Goal: Task Accomplishment & Management: Complete application form

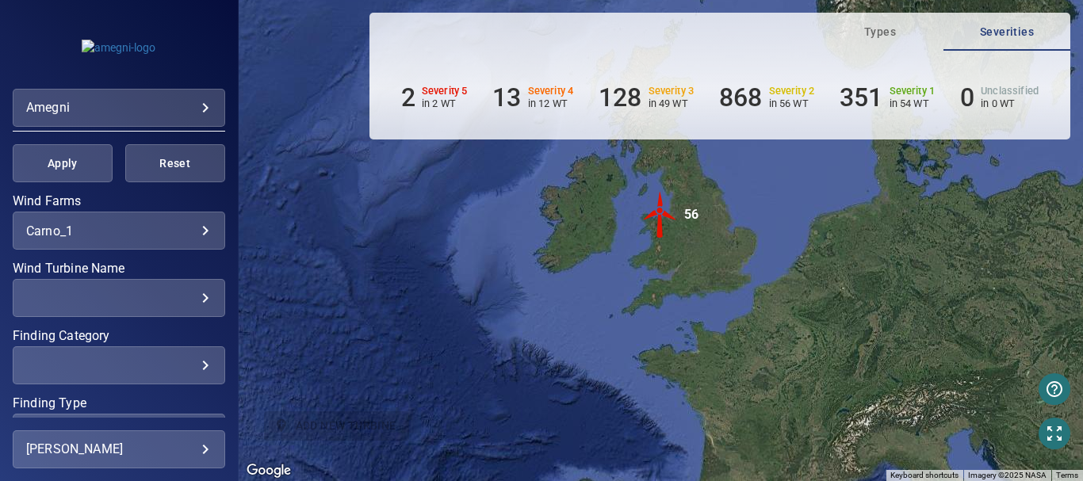
scroll to position [317, 0]
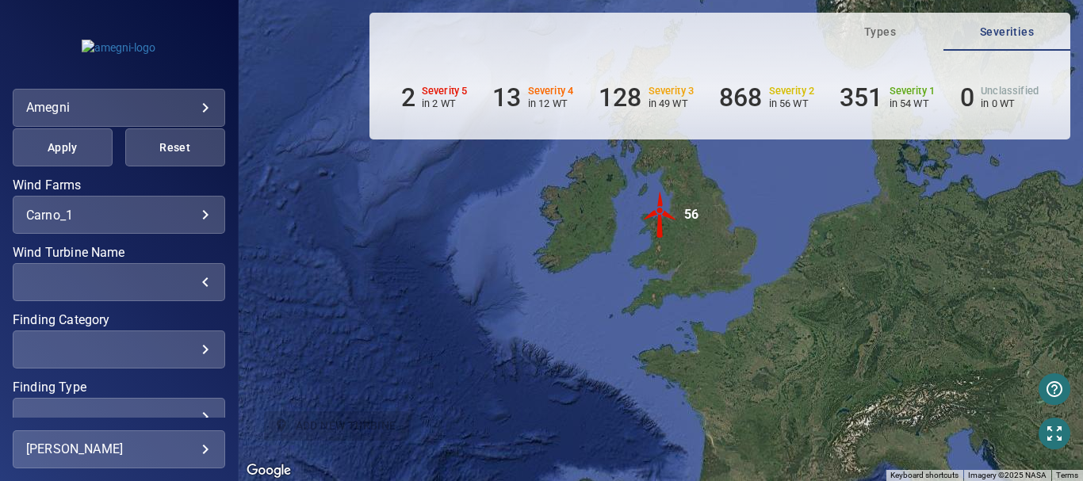
click at [190, 286] on div "​" at bounding box center [119, 282] width 186 height 15
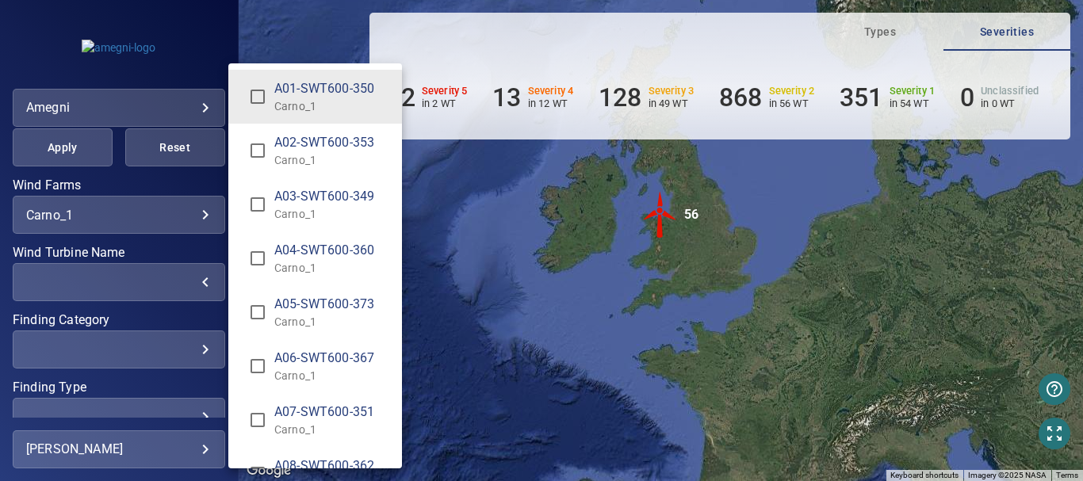
click at [192, 353] on div "Wind Turbine Name" at bounding box center [541, 240] width 1083 height 481
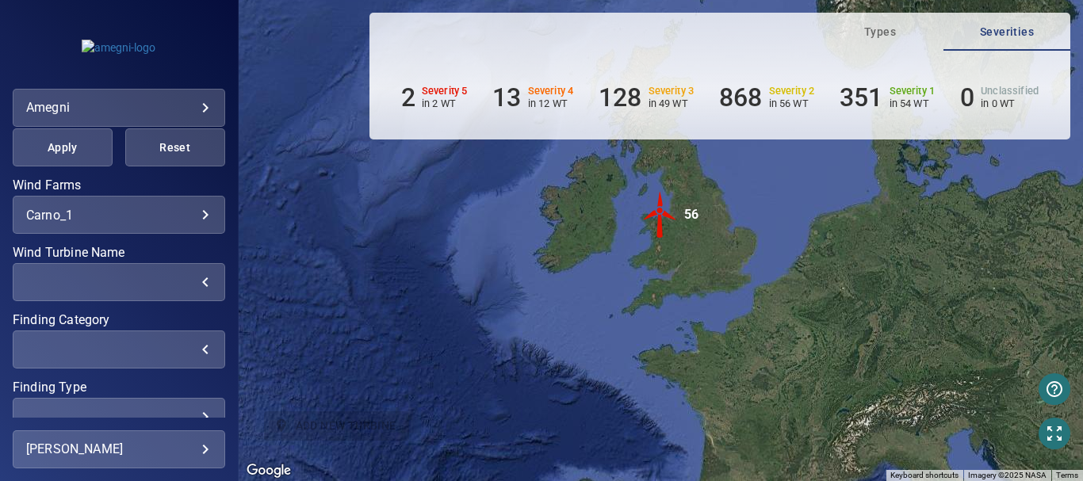
click at [192, 353] on div "​" at bounding box center [119, 350] width 186 height 15
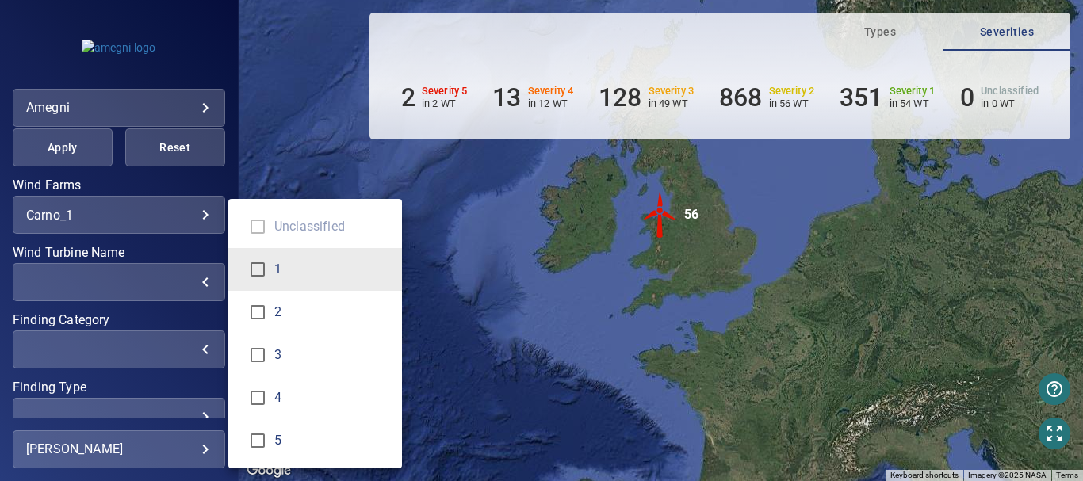
type input "*"
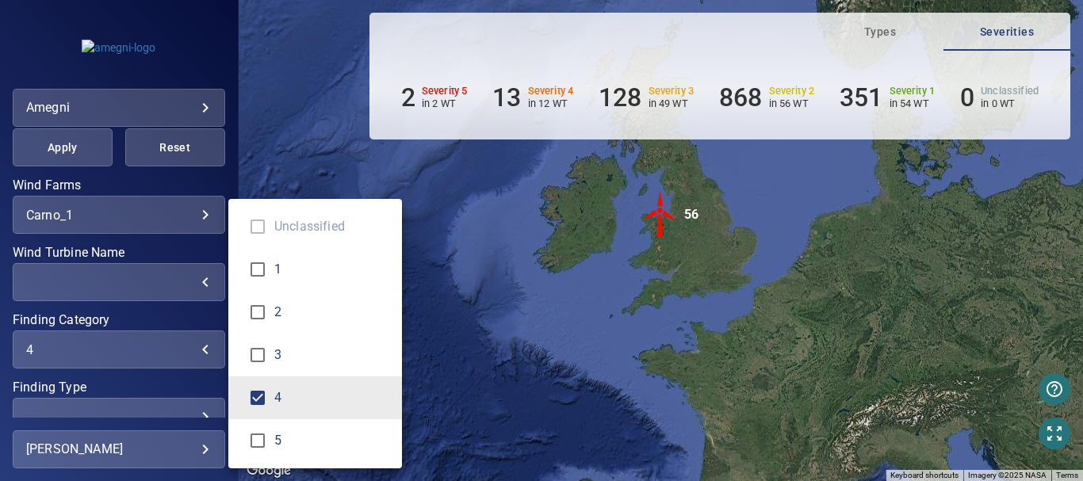
click at [152, 182] on div "Finding Category" at bounding box center [541, 240] width 1083 height 481
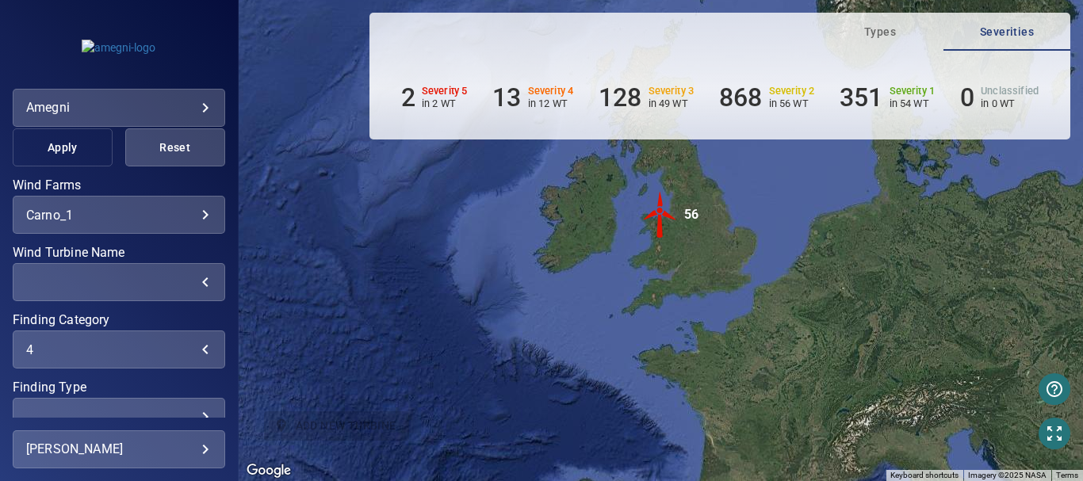
click at [61, 150] on span "Apply" at bounding box center [63, 148] width 60 height 20
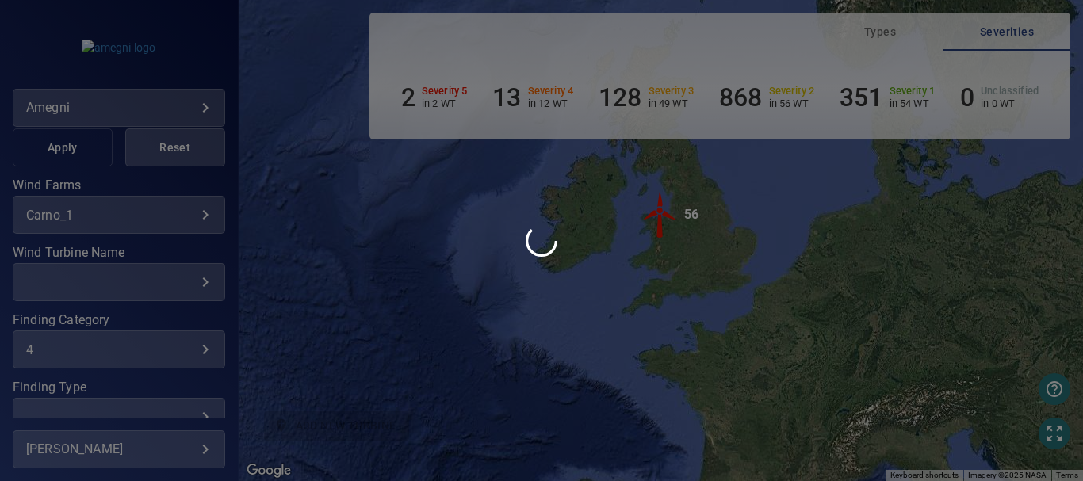
click at [61, 150] on div at bounding box center [541, 240] width 1083 height 481
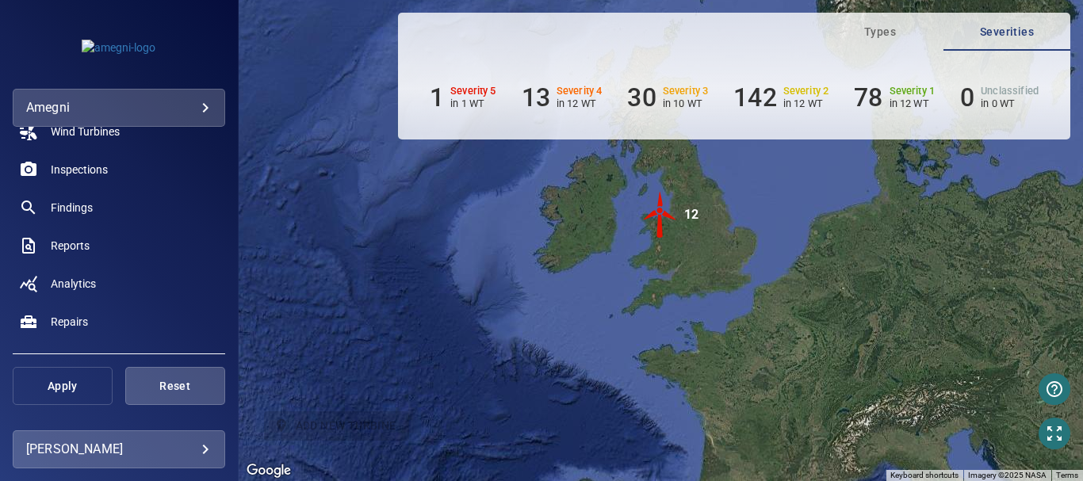
scroll to position [79, 0]
click at [60, 379] on span "Apply" at bounding box center [63, 386] width 60 height 20
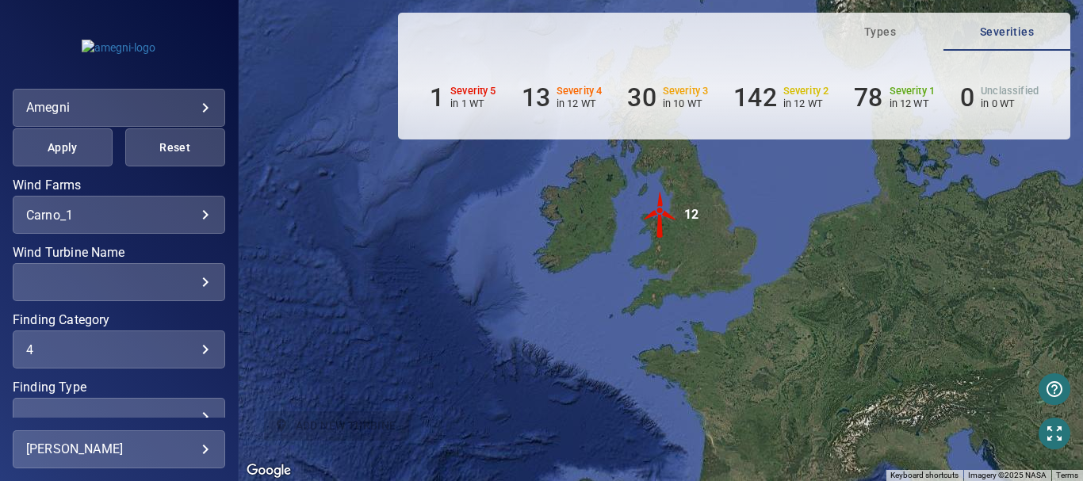
scroll to position [397, 0]
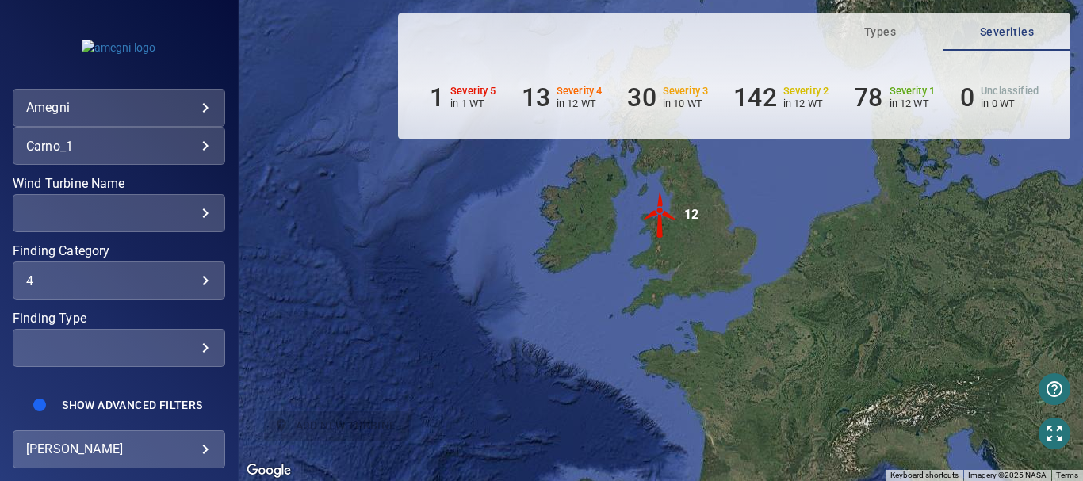
click at [194, 343] on div "​" at bounding box center [119, 348] width 186 height 15
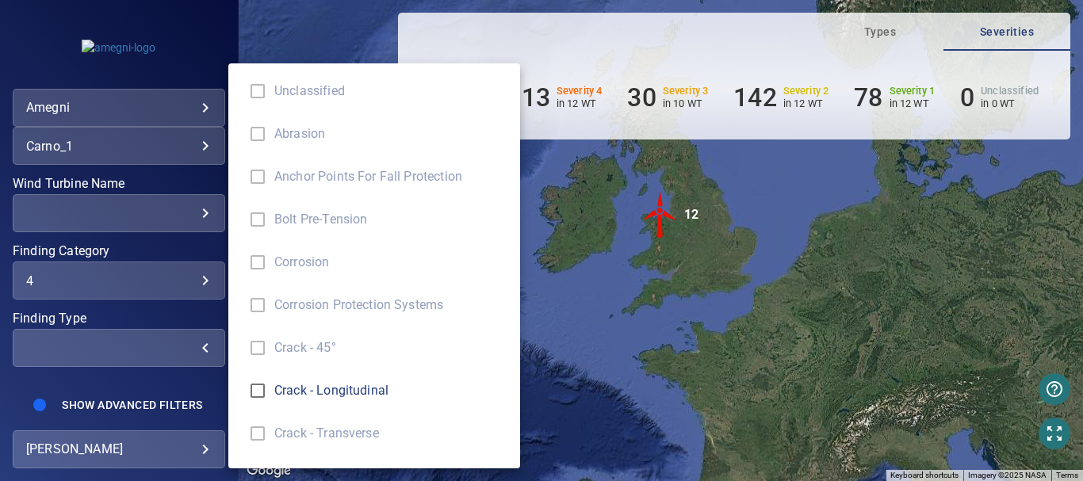
click at [194, 343] on div "Finding Type" at bounding box center [541, 240] width 1083 height 481
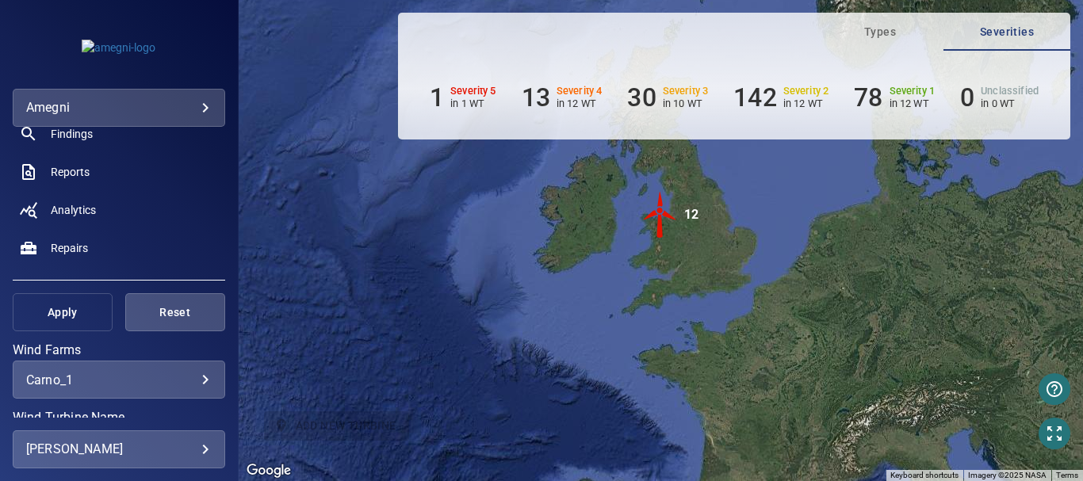
scroll to position [159, 0]
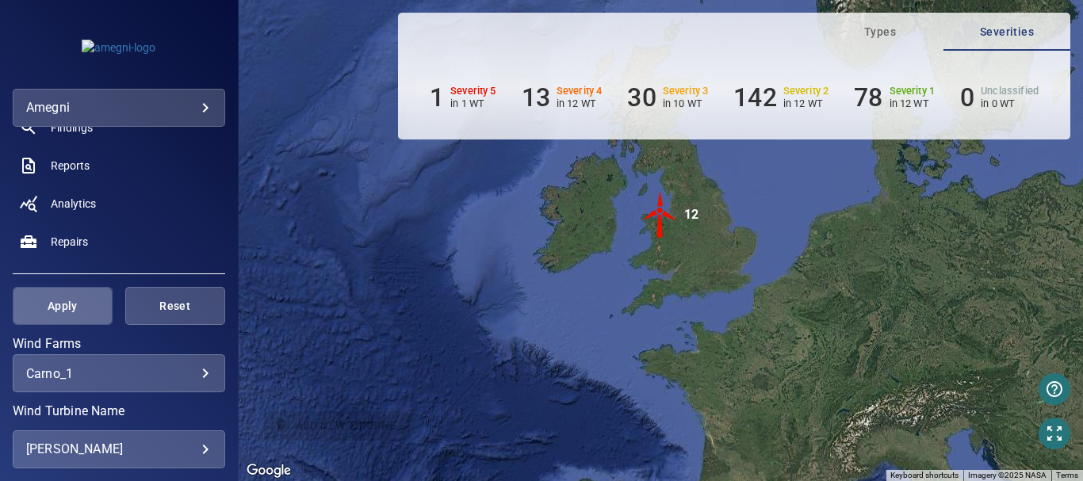
click at [79, 306] on span "Apply" at bounding box center [63, 307] width 60 height 20
click at [527, 100] on h6 "13" at bounding box center [536, 97] width 29 height 30
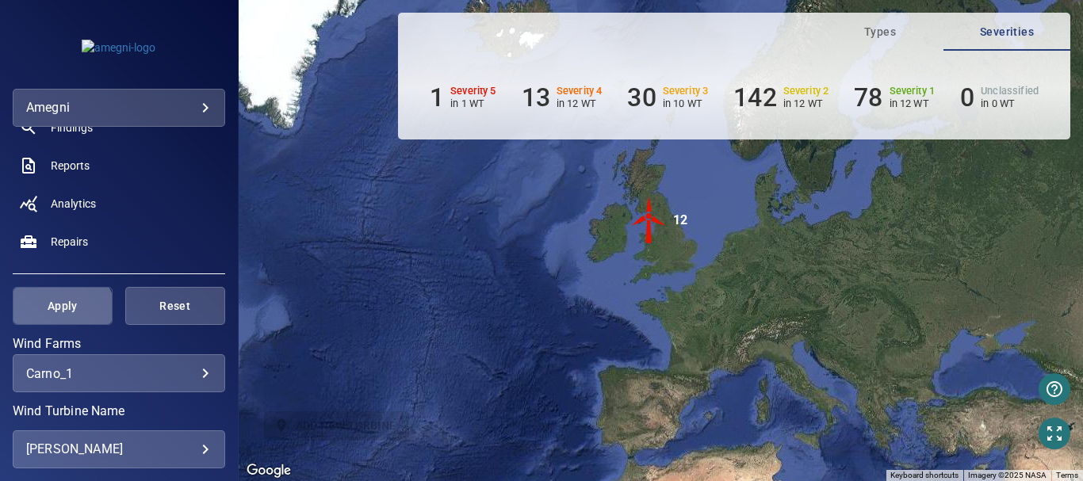
click at [61, 312] on span "Apply" at bounding box center [63, 307] width 60 height 20
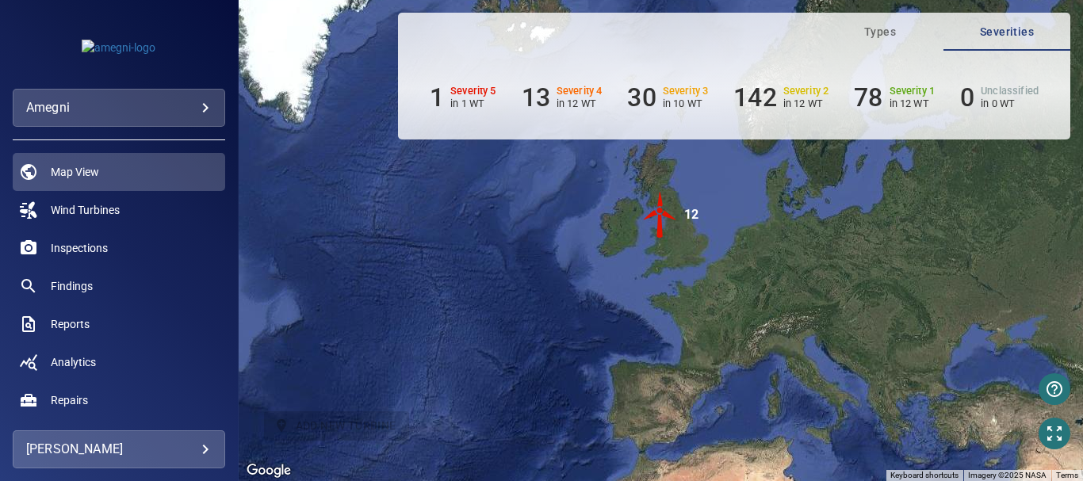
scroll to position [238, 0]
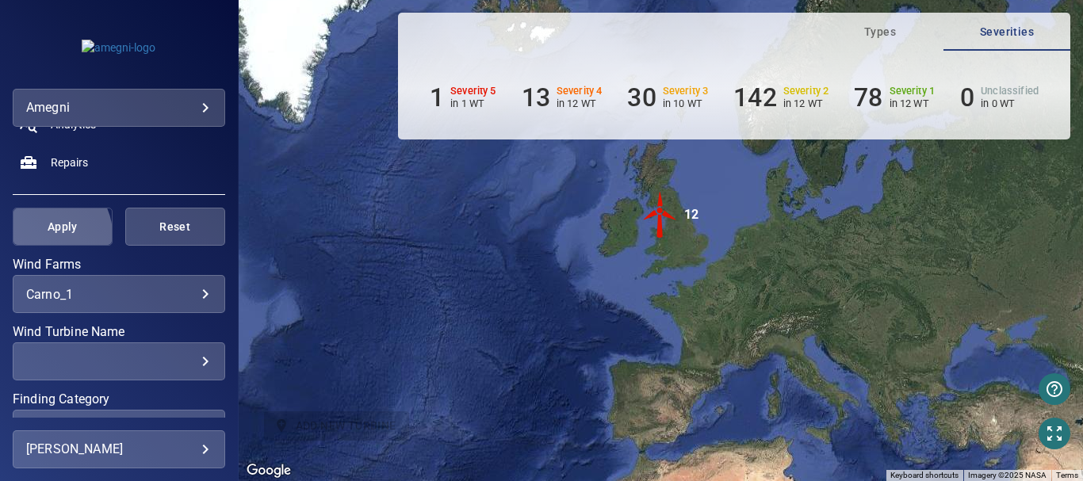
click at [51, 234] on span "Apply" at bounding box center [63, 227] width 60 height 20
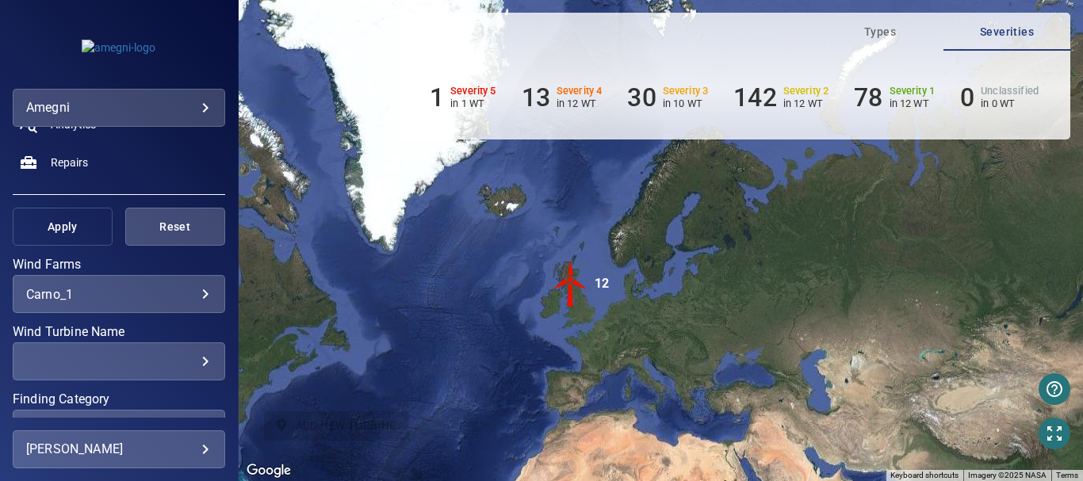
click at [71, 229] on span "Apply" at bounding box center [63, 227] width 60 height 20
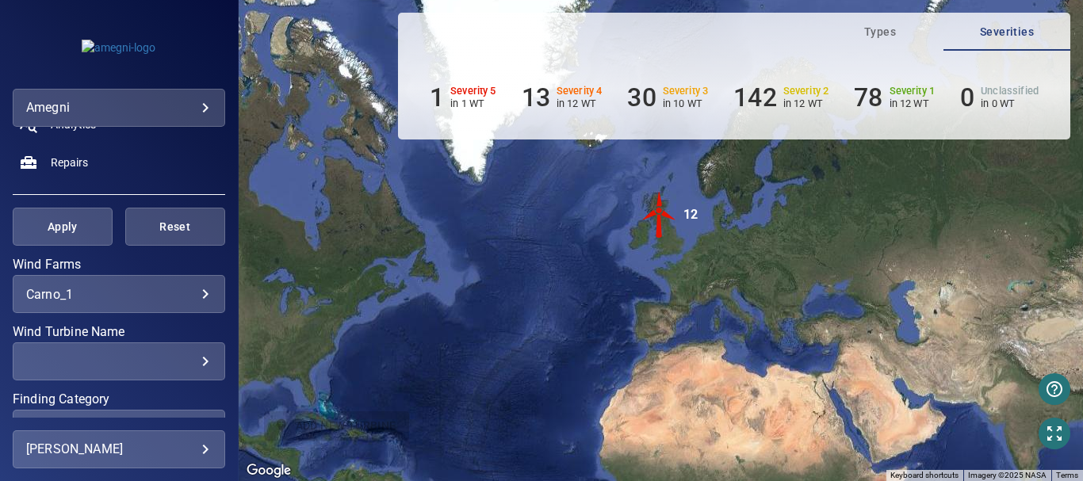
click at [192, 295] on body "**********" at bounding box center [541, 240] width 1083 height 481
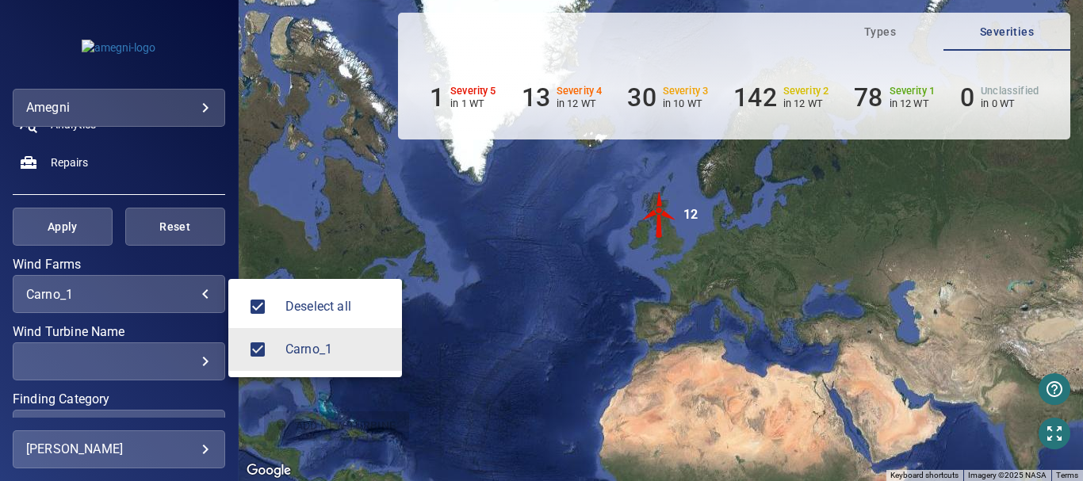
click at [192, 295] on div at bounding box center [541, 240] width 1083 height 481
click at [197, 288] on body "**********" at bounding box center [541, 240] width 1083 height 481
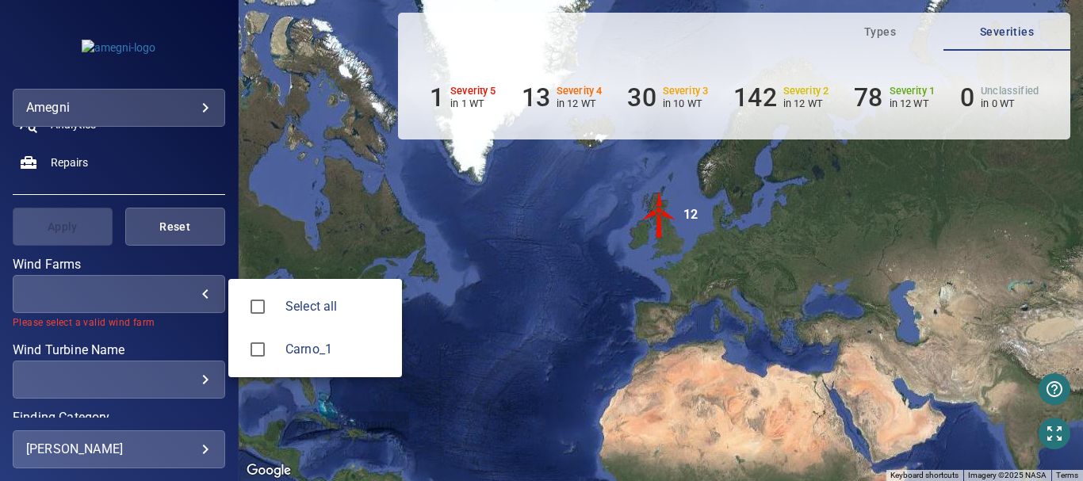
type input "*******"
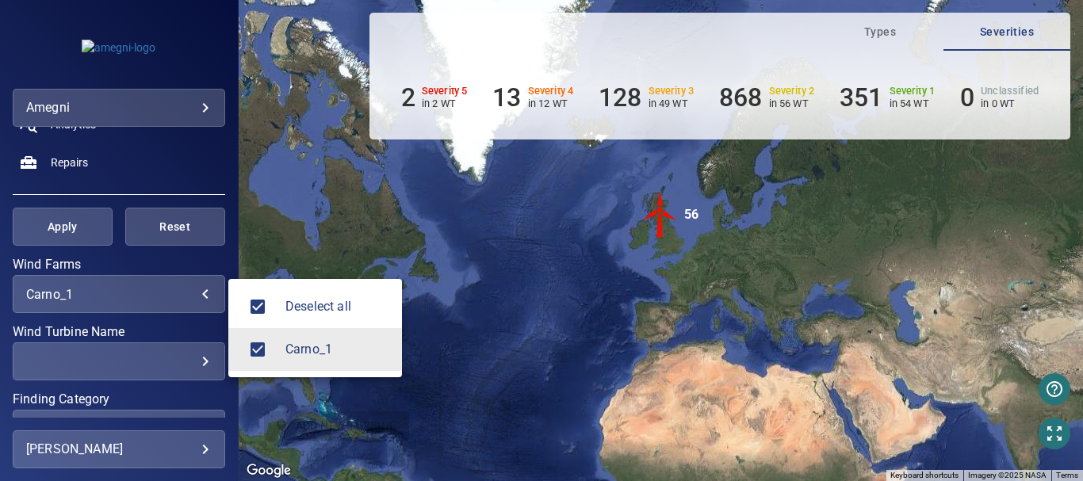
click at [56, 227] on div at bounding box center [541, 240] width 1083 height 481
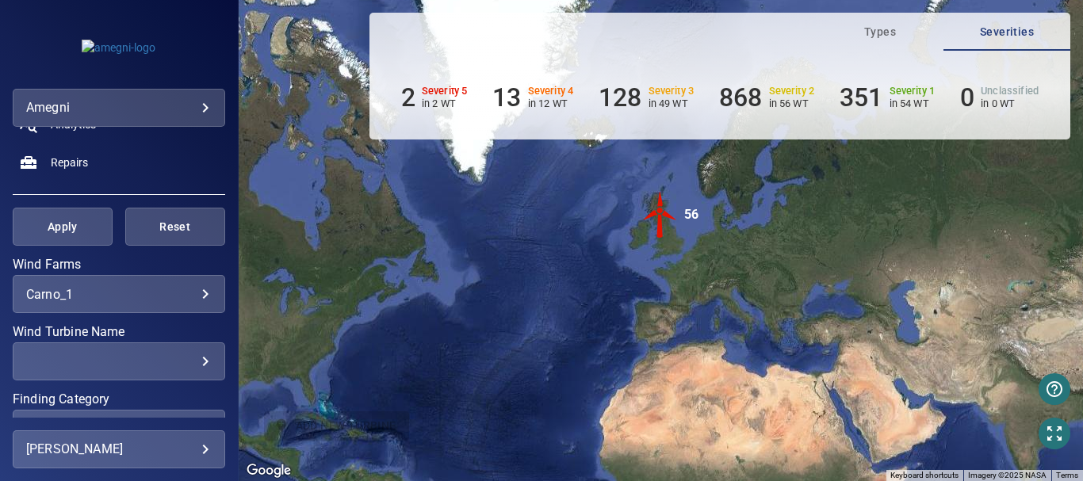
scroll to position [0, 0]
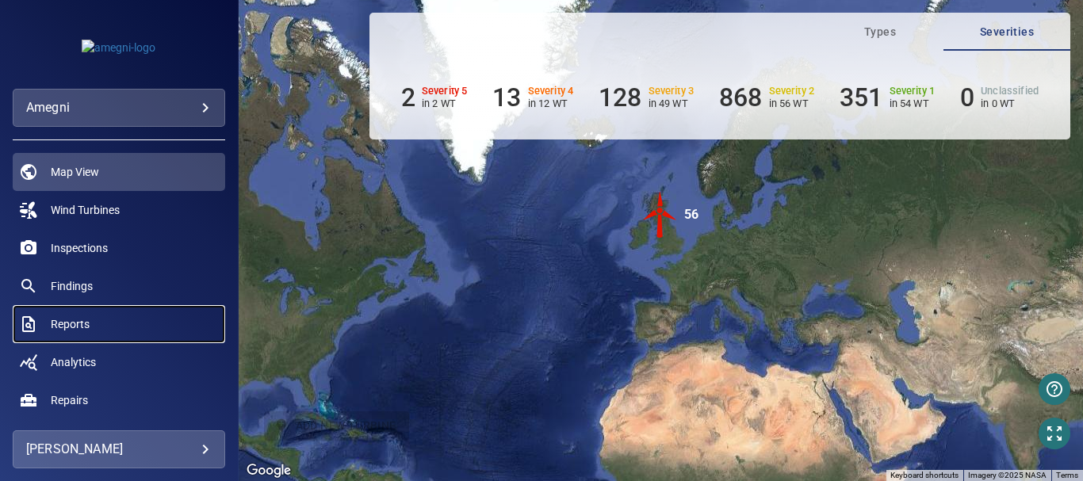
click at [80, 321] on span "Reports" at bounding box center [70, 324] width 39 height 16
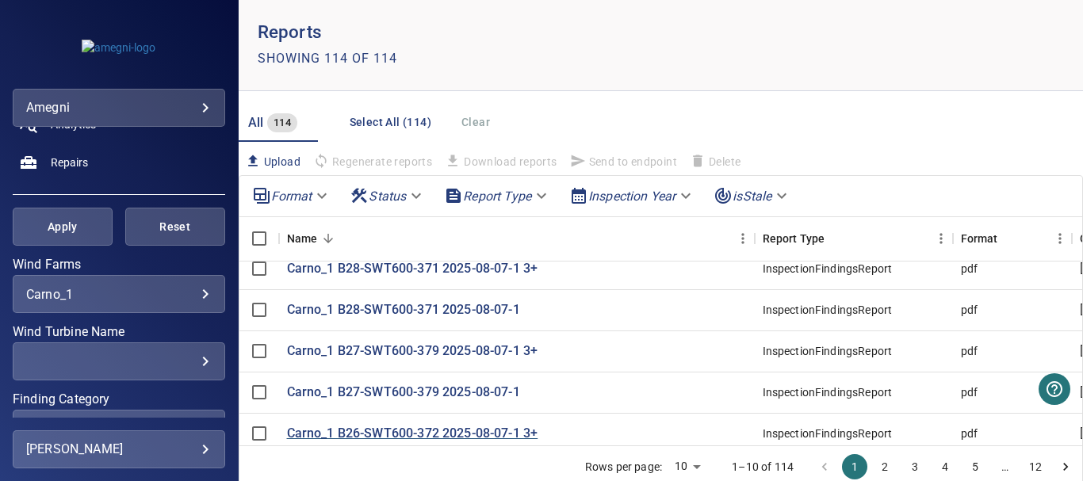
scroll to position [58, 0]
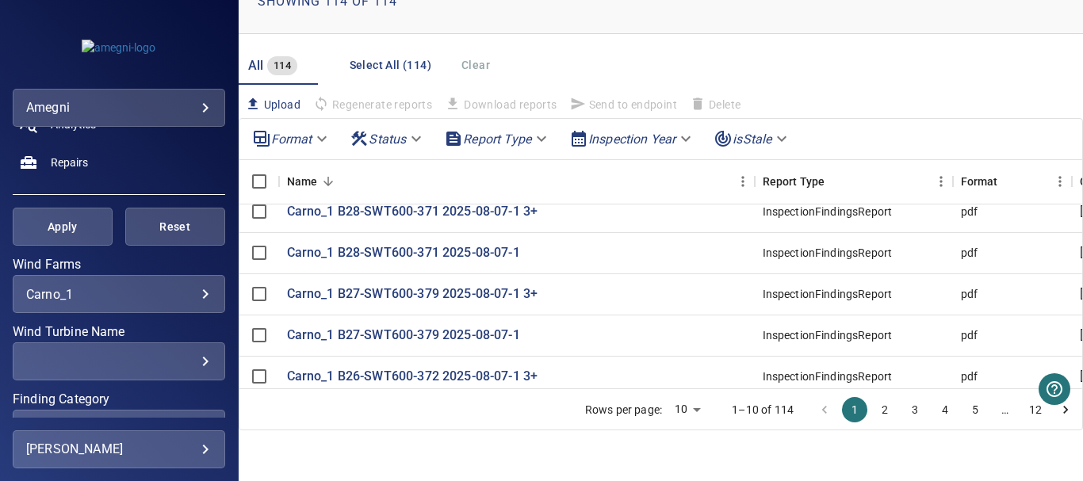
click at [872, 412] on button "2" at bounding box center [884, 409] width 25 height 25
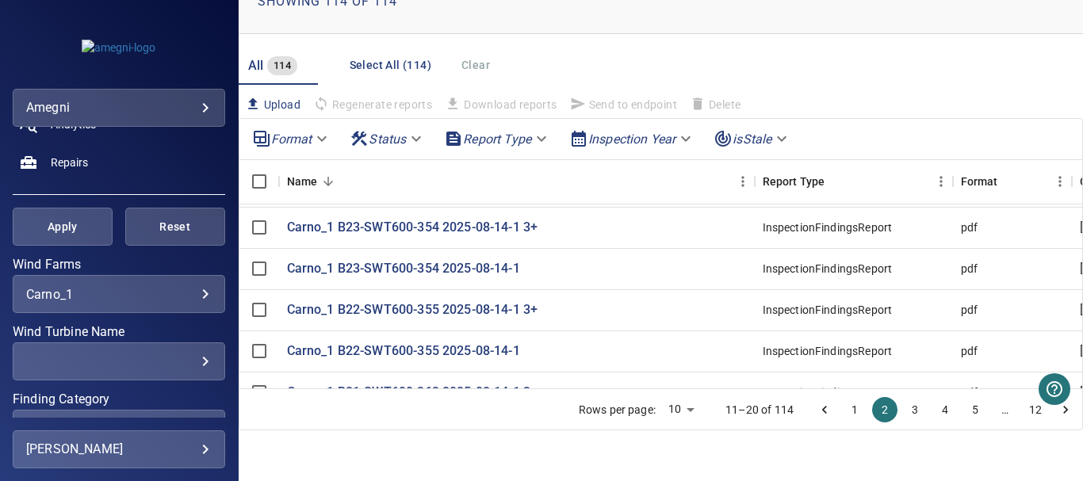
scroll to position [107, 0]
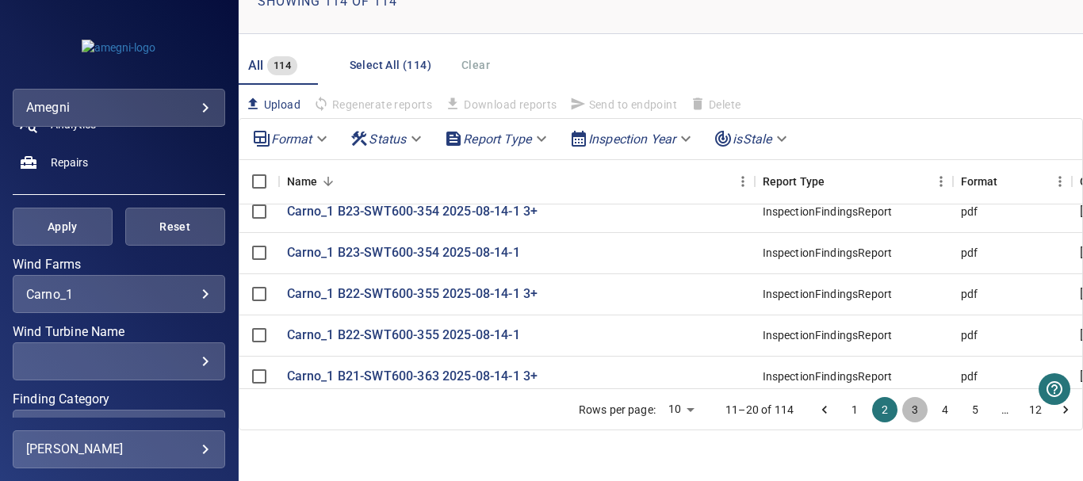
click at [903, 409] on button "3" at bounding box center [915, 409] width 25 height 25
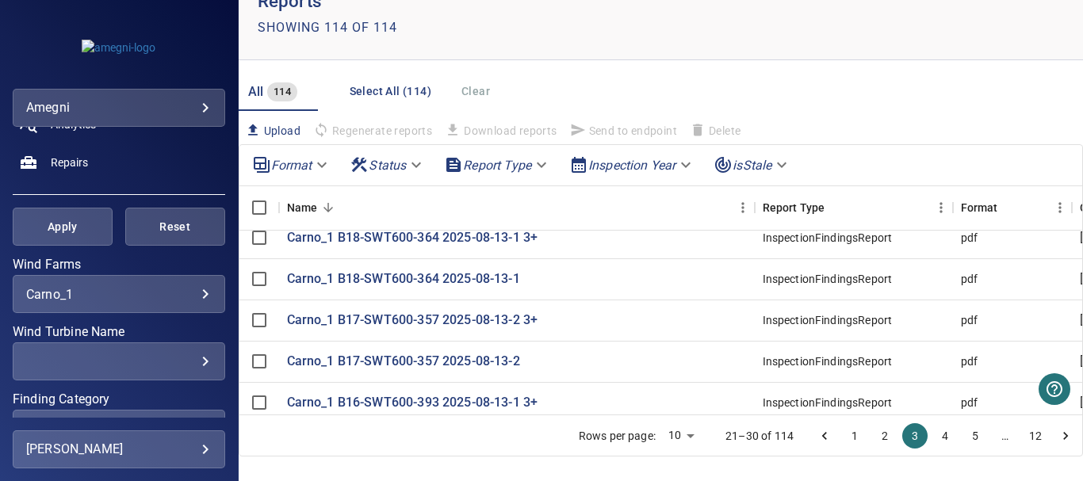
scroll to position [58, 0]
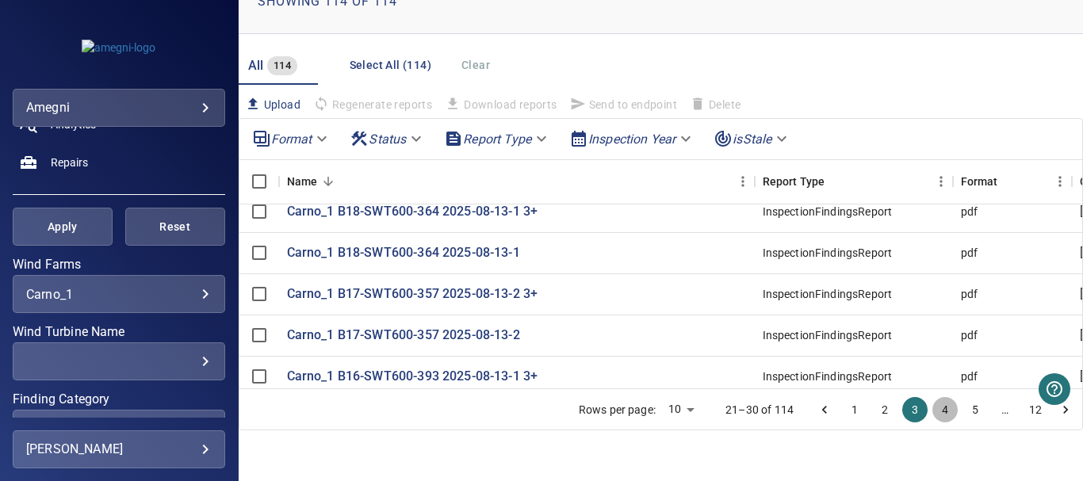
click at [933, 407] on button "4" at bounding box center [945, 409] width 25 height 25
click at [965, 414] on button "5" at bounding box center [975, 409] width 25 height 25
click at [963, 409] on button "6" at bounding box center [975, 409] width 25 height 25
click at [964, 413] on button "7" at bounding box center [975, 409] width 25 height 25
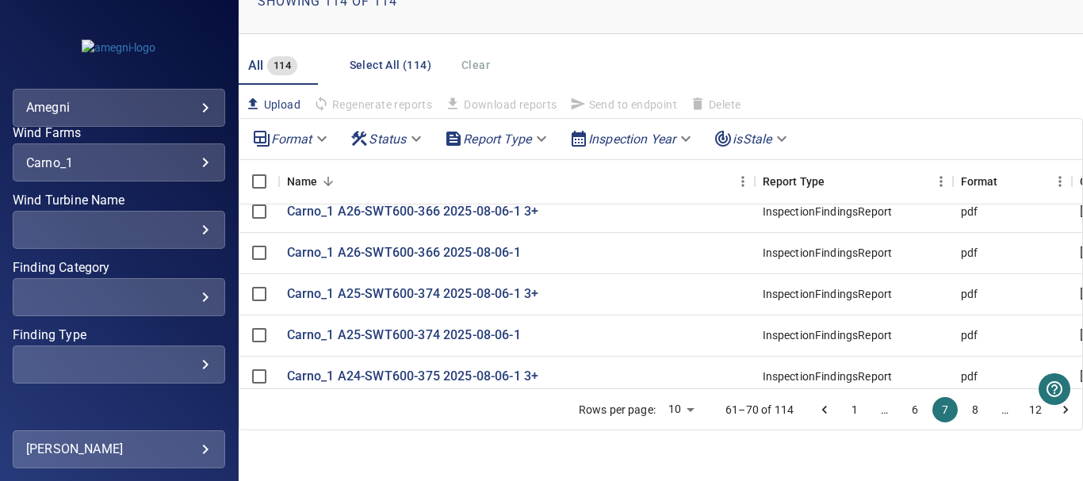
scroll to position [387, 0]
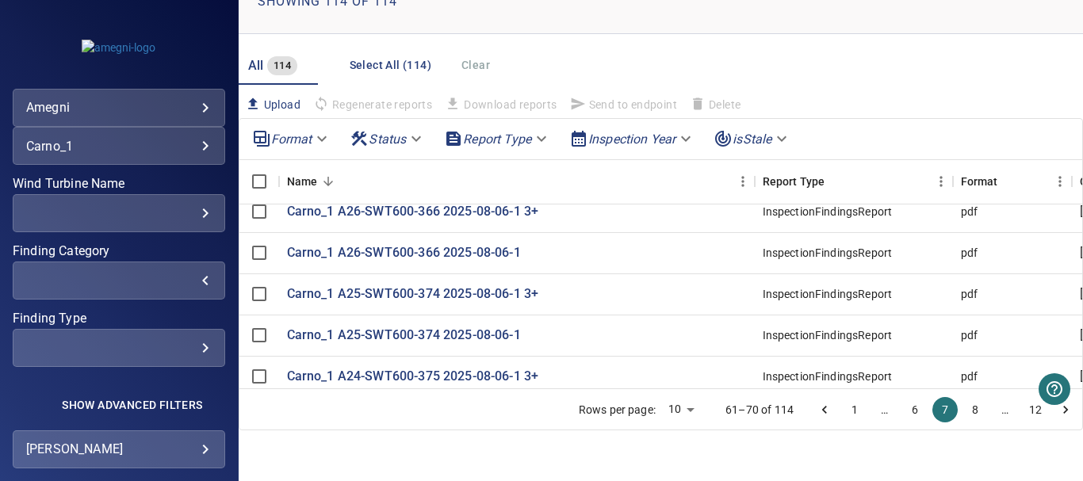
click at [193, 285] on div "​" at bounding box center [119, 281] width 186 height 15
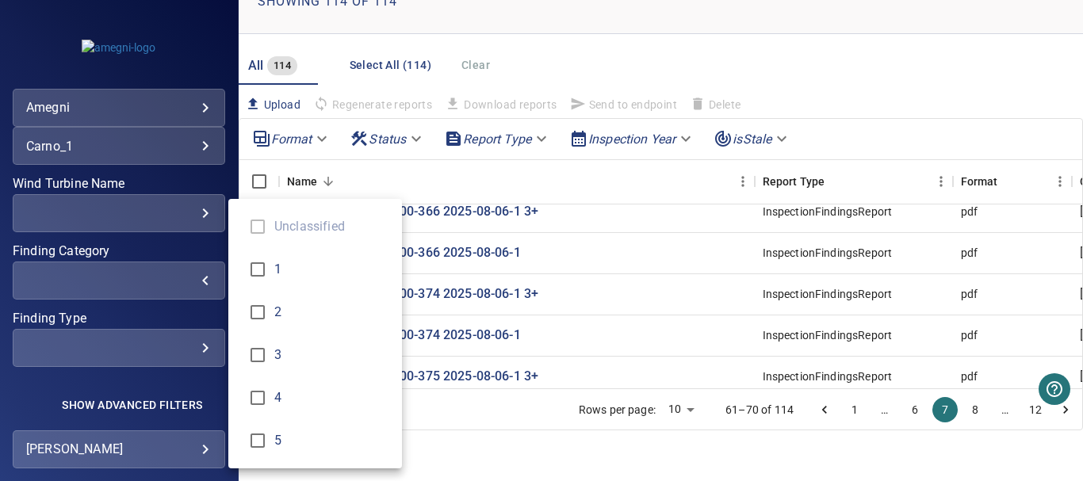
click at [606, 265] on div "Finding Category" at bounding box center [541, 240] width 1083 height 481
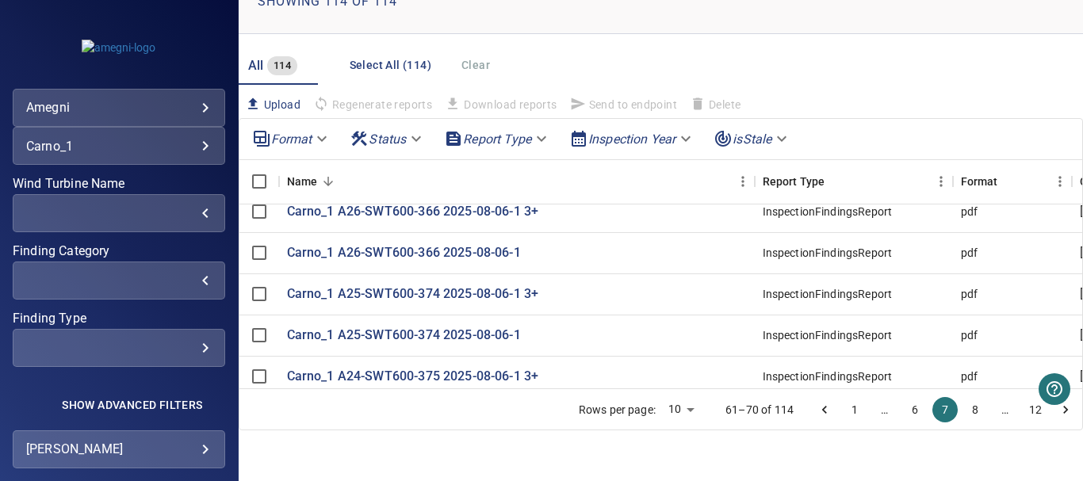
click at [192, 217] on div "​" at bounding box center [119, 213] width 186 height 15
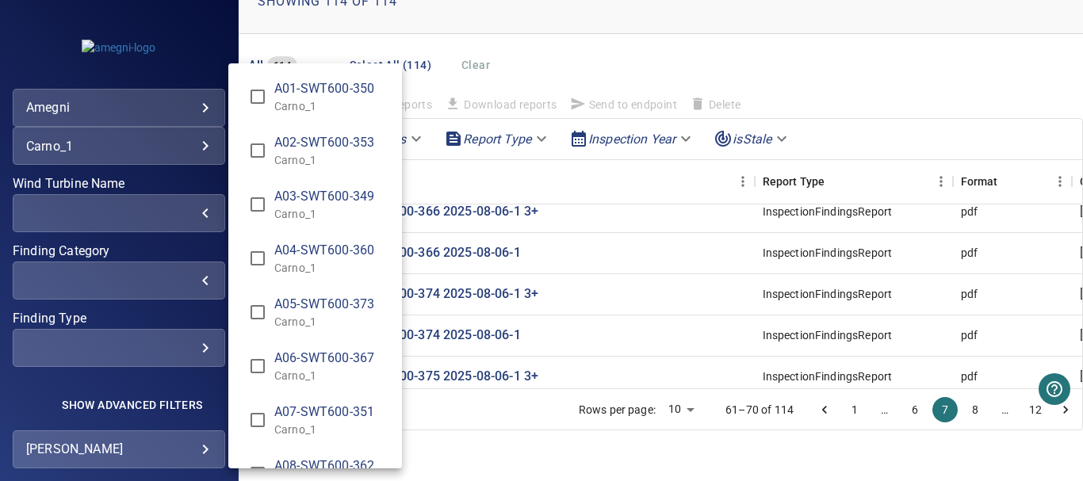
click at [192, 217] on div "Wind Turbine Name" at bounding box center [541, 240] width 1083 height 481
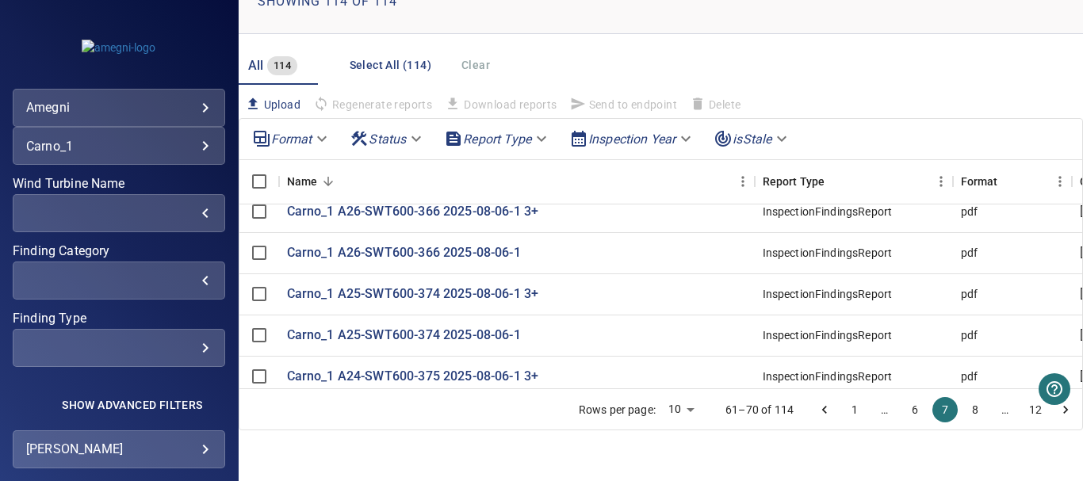
click at [190, 282] on div "​" at bounding box center [119, 281] width 186 height 15
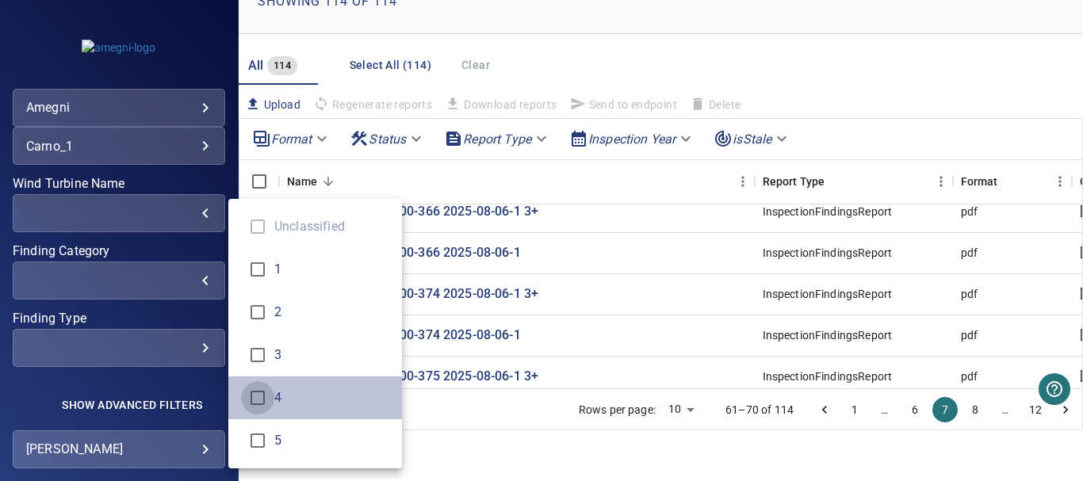
type input "*"
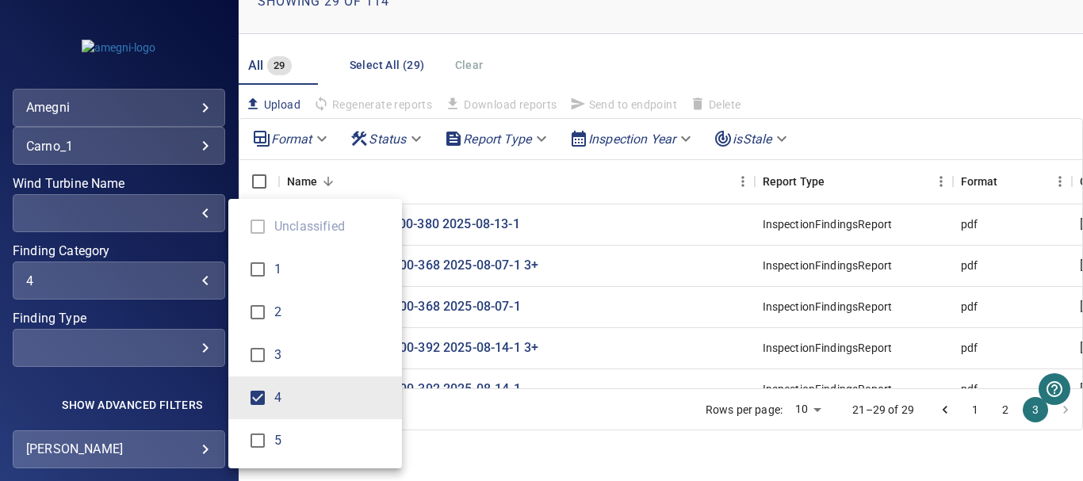
click at [485, 413] on div "Finding Category" at bounding box center [541, 240] width 1083 height 481
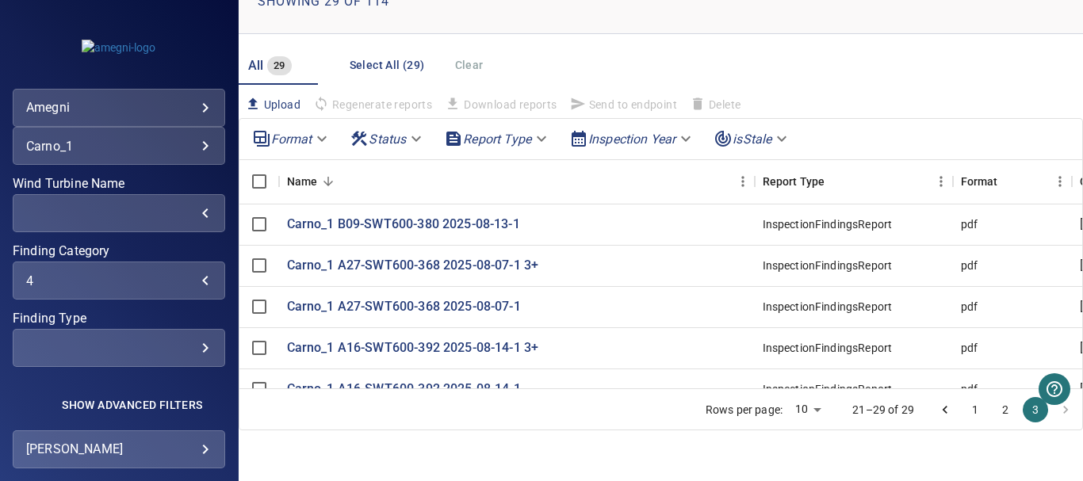
click at [197, 343] on div "​" at bounding box center [119, 348] width 186 height 15
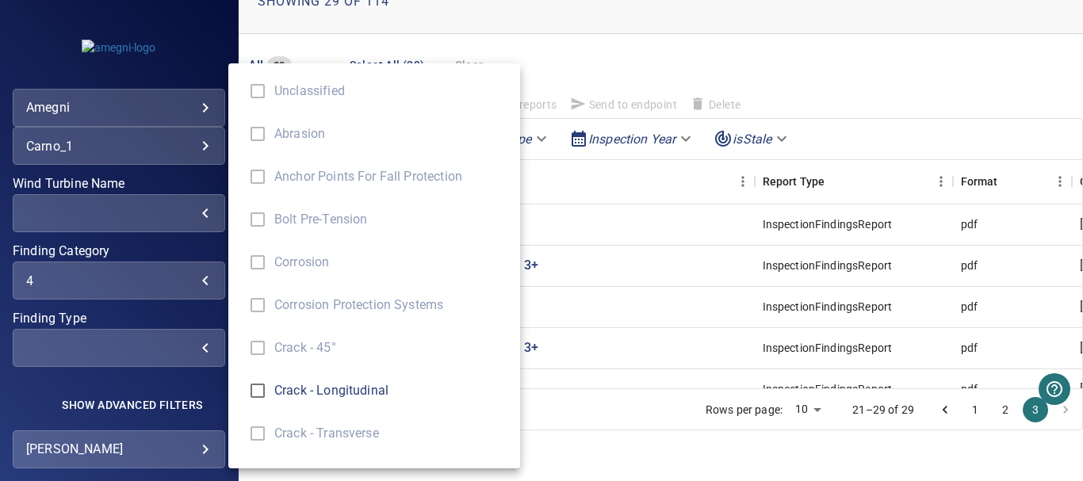
click at [194, 286] on div "Finding Type" at bounding box center [541, 240] width 1083 height 481
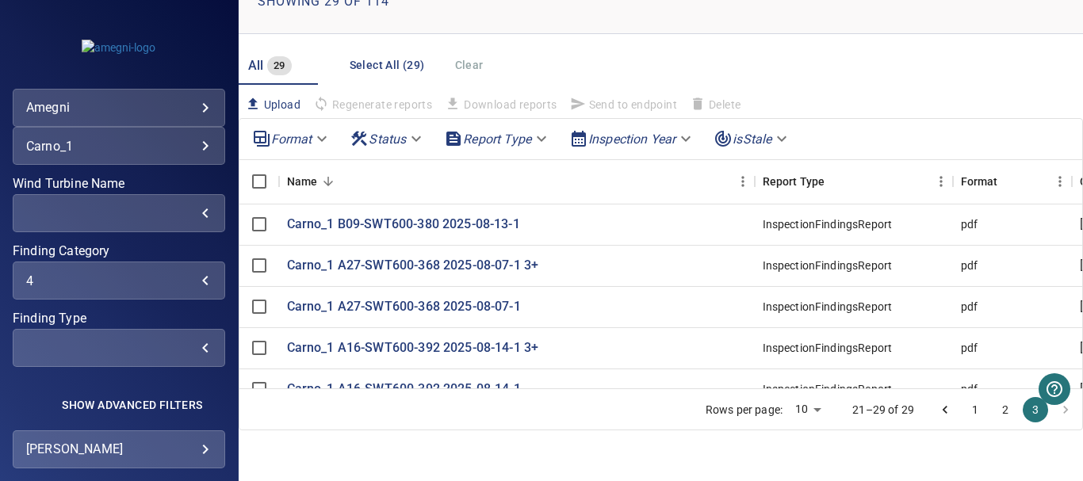
click at [193, 282] on div "4" at bounding box center [119, 281] width 186 height 15
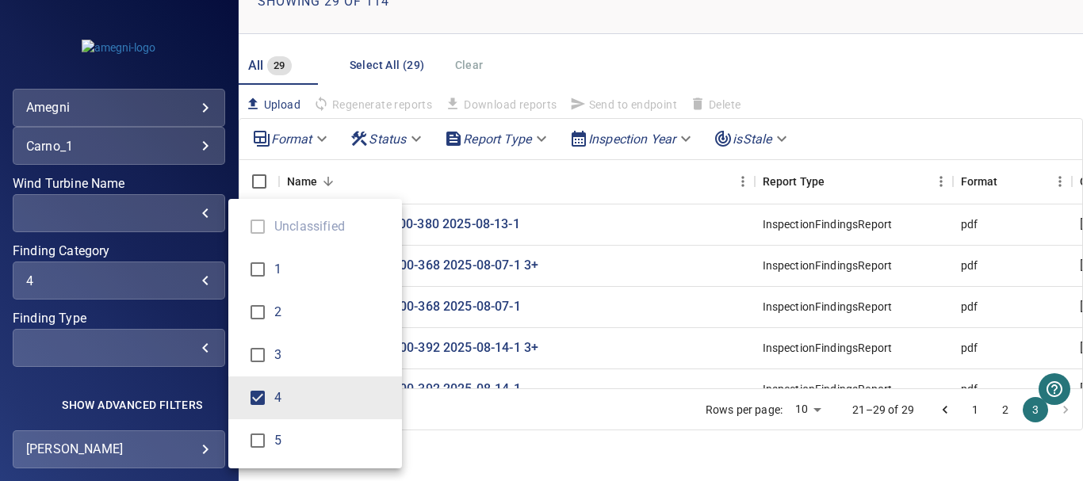
click at [193, 282] on div "Finding Category" at bounding box center [541, 240] width 1083 height 481
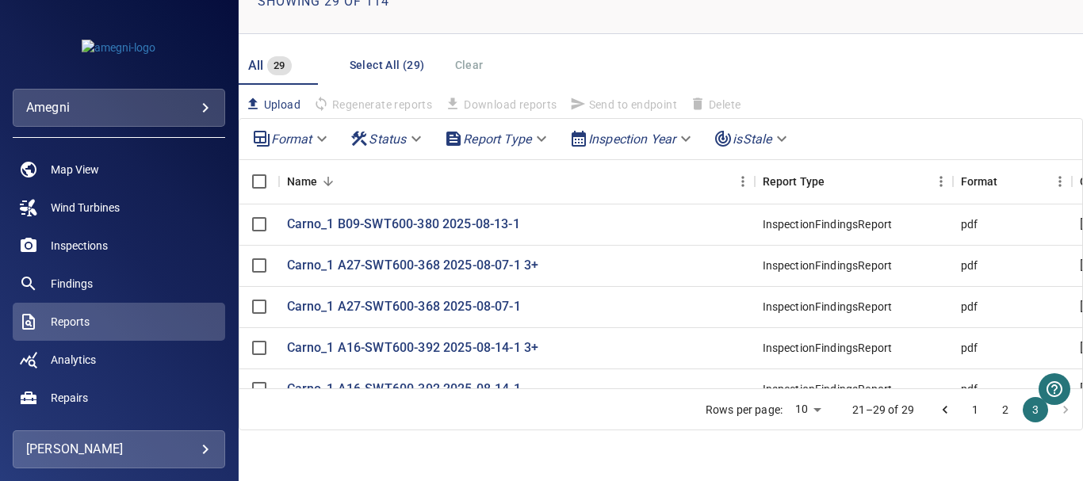
scroll to position [0, 0]
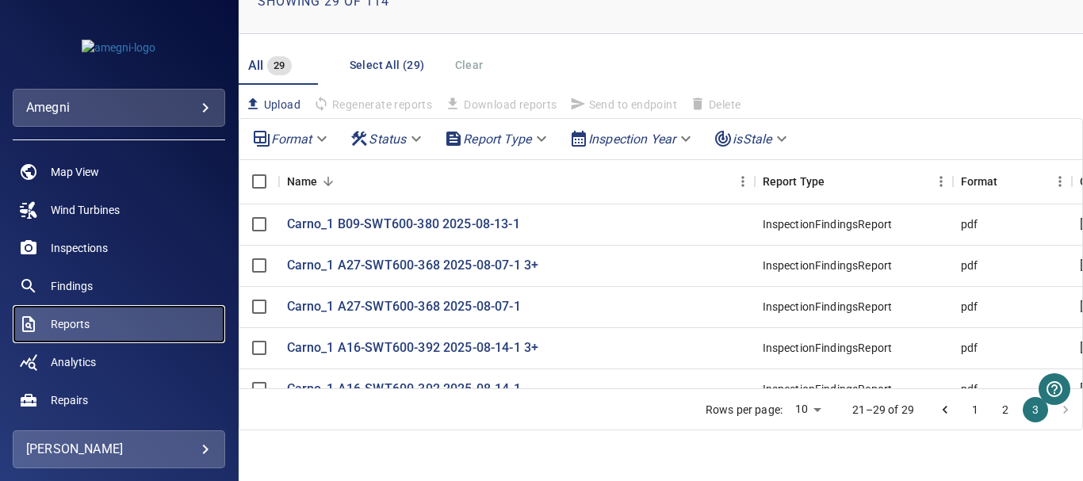
click at [95, 318] on link "Reports" at bounding box center [119, 324] width 213 height 38
click at [82, 320] on span "Reports" at bounding box center [70, 324] width 39 height 16
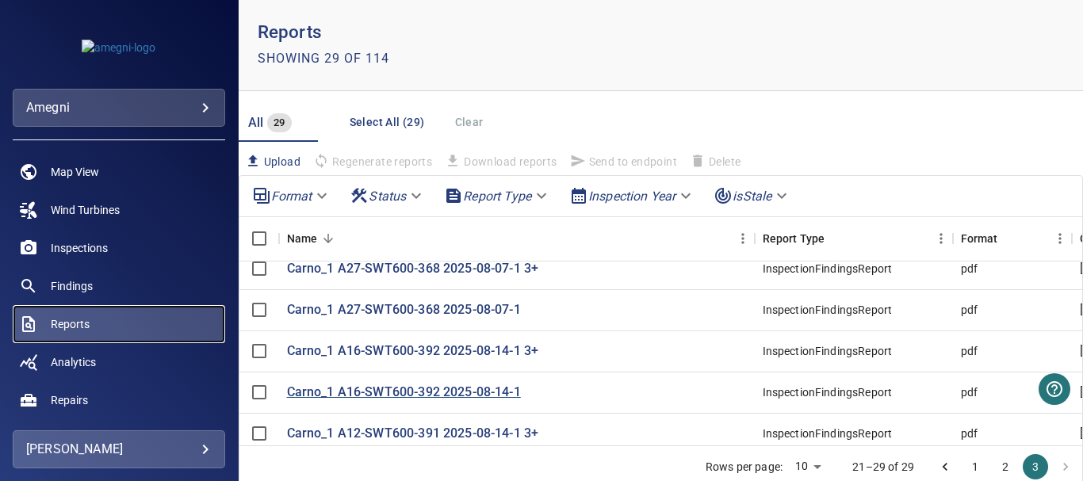
scroll to position [58, 0]
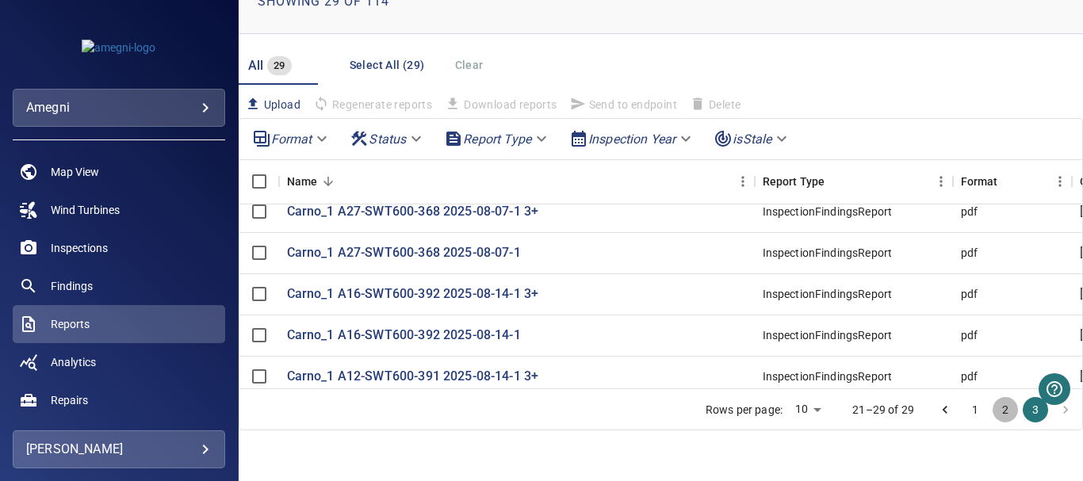
click at [994, 407] on button "2" at bounding box center [1005, 409] width 25 height 25
click at [1025, 414] on button "3" at bounding box center [1035, 409] width 25 height 25
click at [1052, 411] on li "pagination navigation" at bounding box center [1066, 409] width 30 height 25
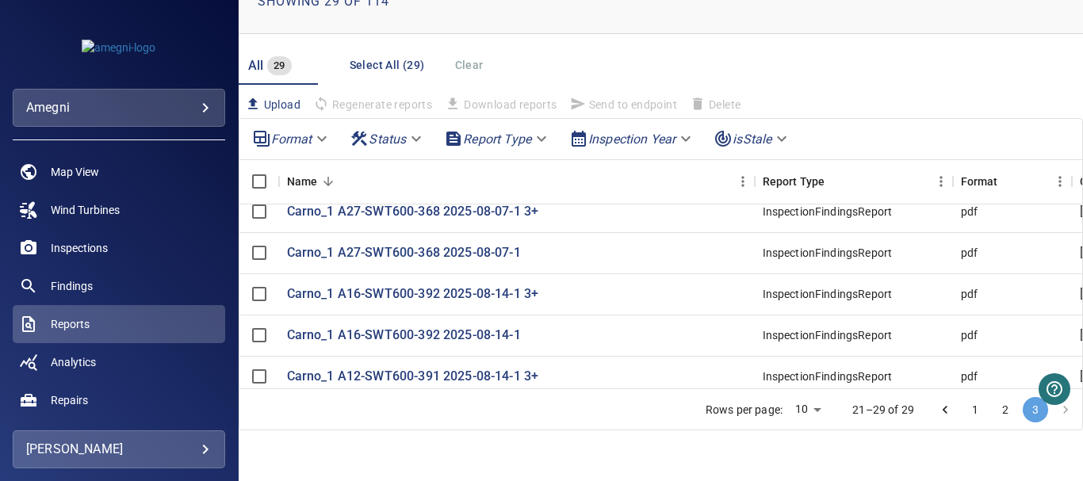
click at [1023, 416] on button "3" at bounding box center [1035, 409] width 25 height 25
click at [963, 404] on button "1" at bounding box center [975, 409] width 25 height 25
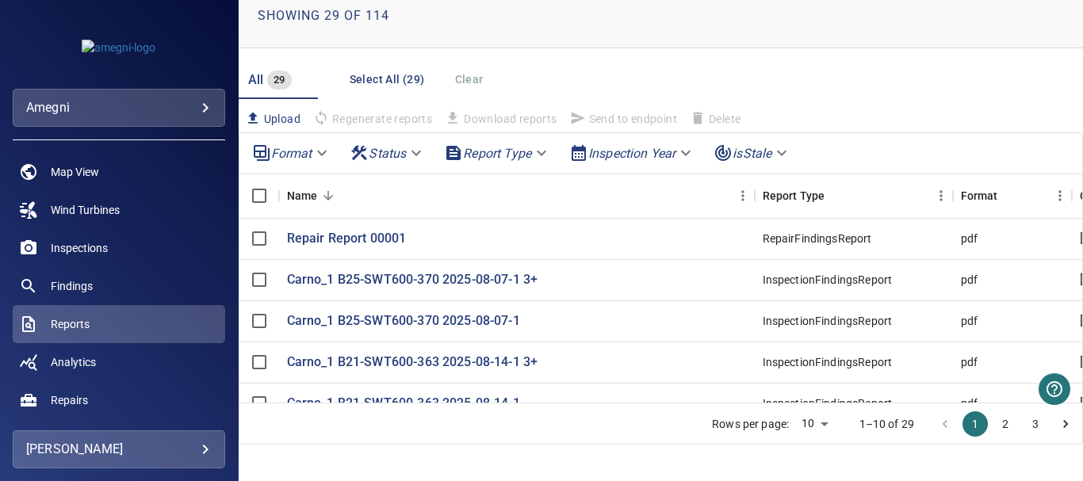
scroll to position [0, 0]
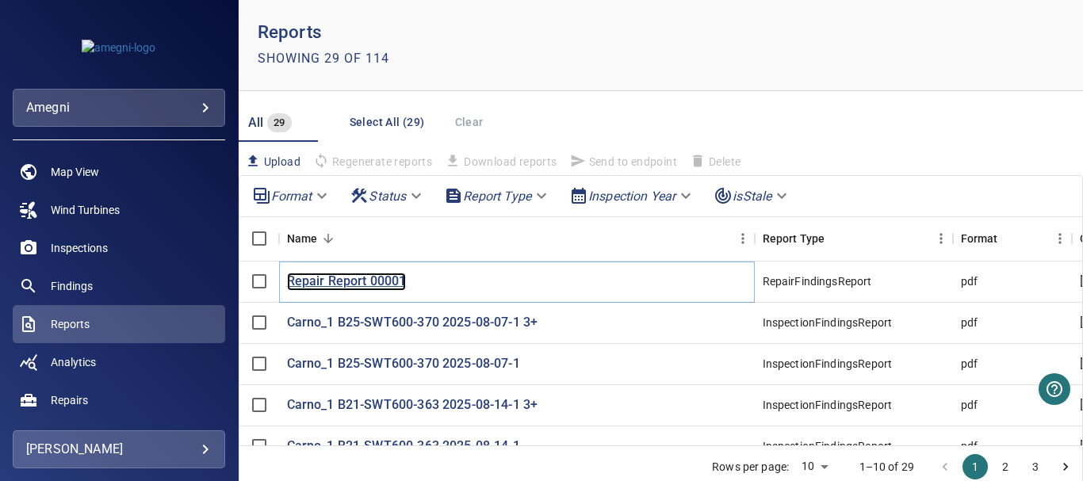
click at [378, 280] on p "Repair Report 00001" at bounding box center [347, 282] width 120 height 18
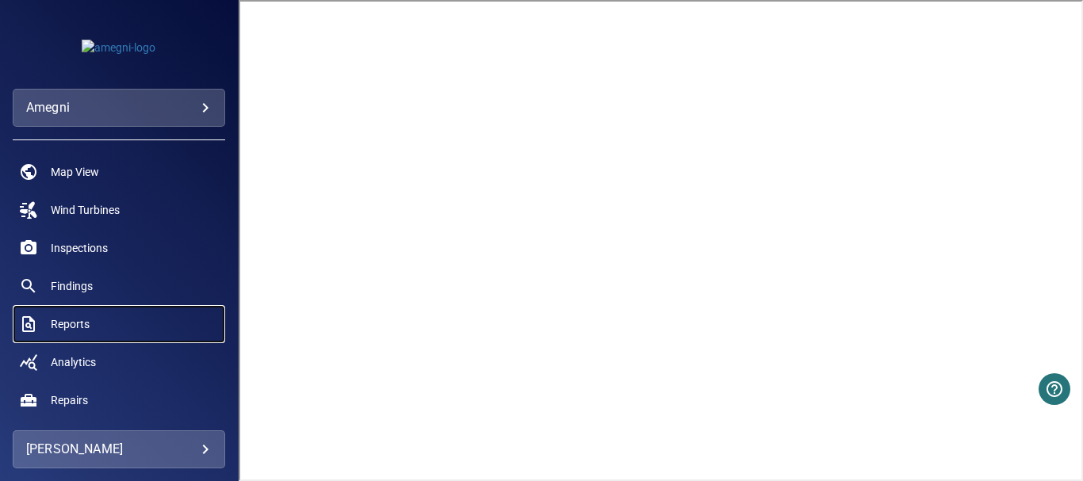
click at [68, 327] on span "Reports" at bounding box center [70, 324] width 39 height 16
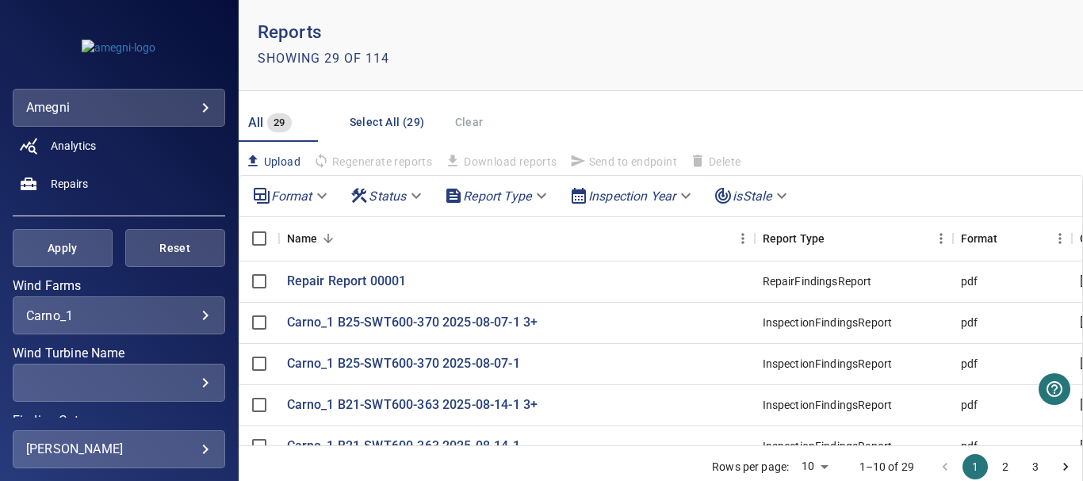
scroll to position [238, 0]
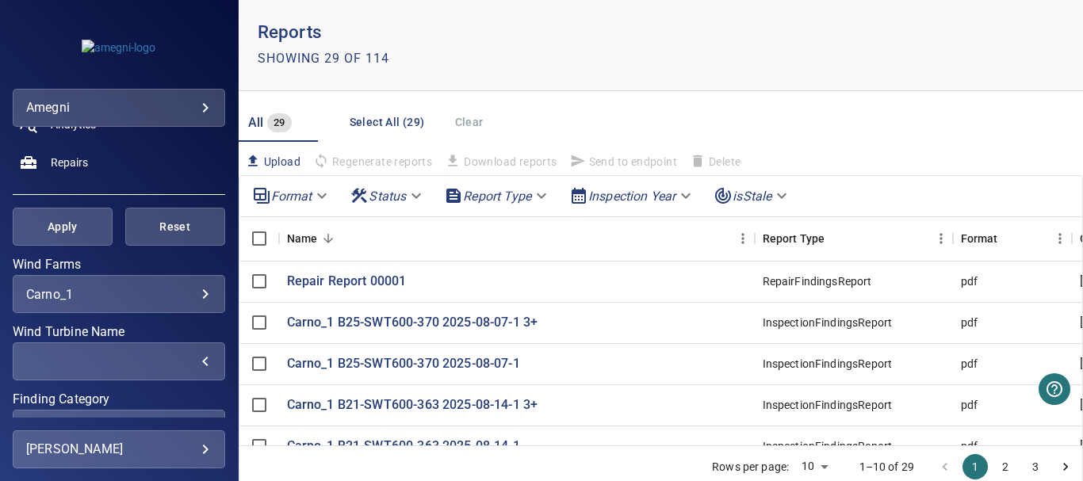
click at [191, 364] on div "​" at bounding box center [119, 362] width 186 height 15
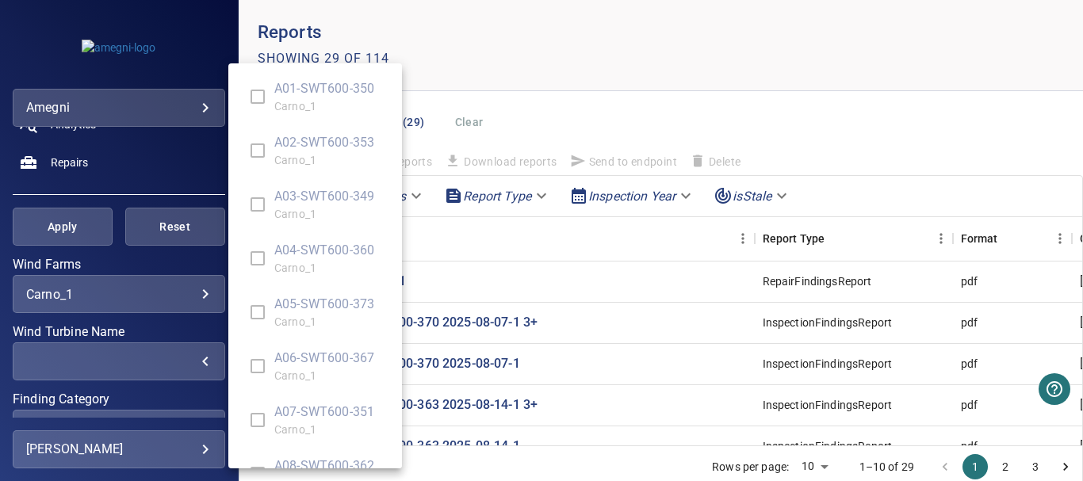
scroll to position [316, 0]
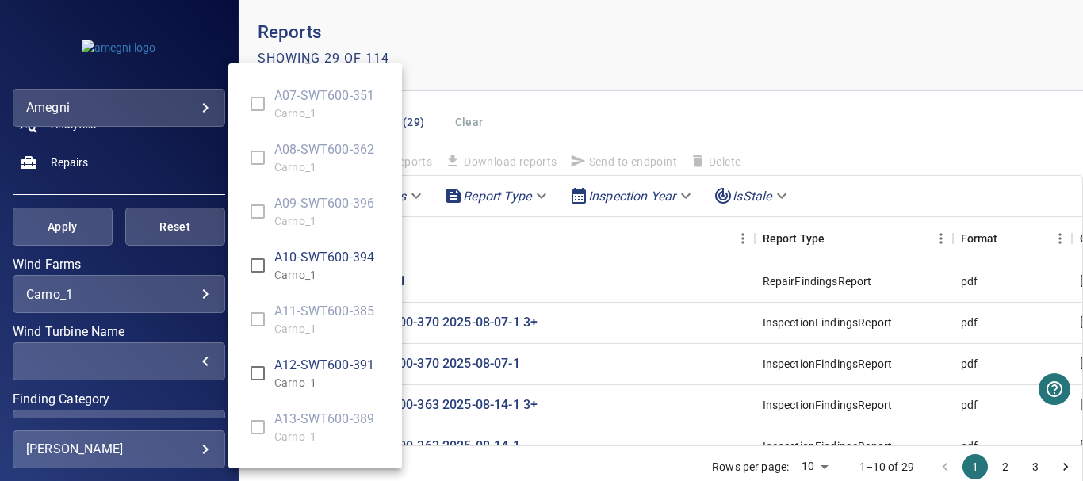
click at [508, 243] on div "Wind Turbine Name" at bounding box center [541, 240] width 1083 height 481
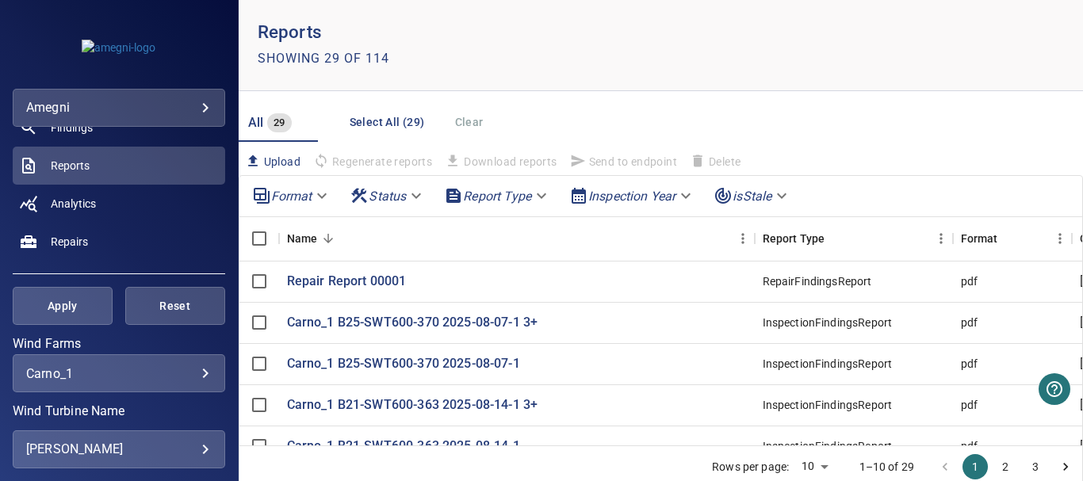
scroll to position [317, 0]
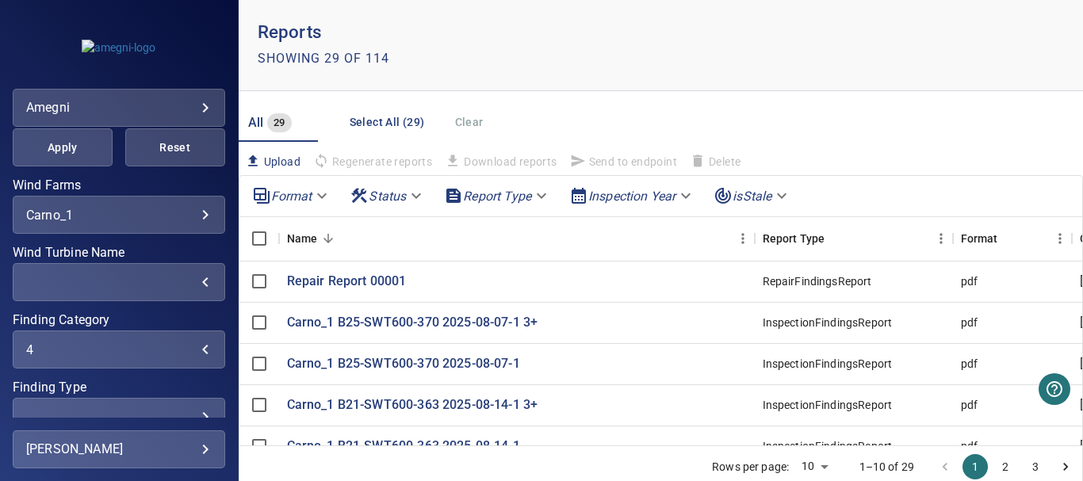
click at [196, 351] on div "4" at bounding box center [119, 350] width 186 height 15
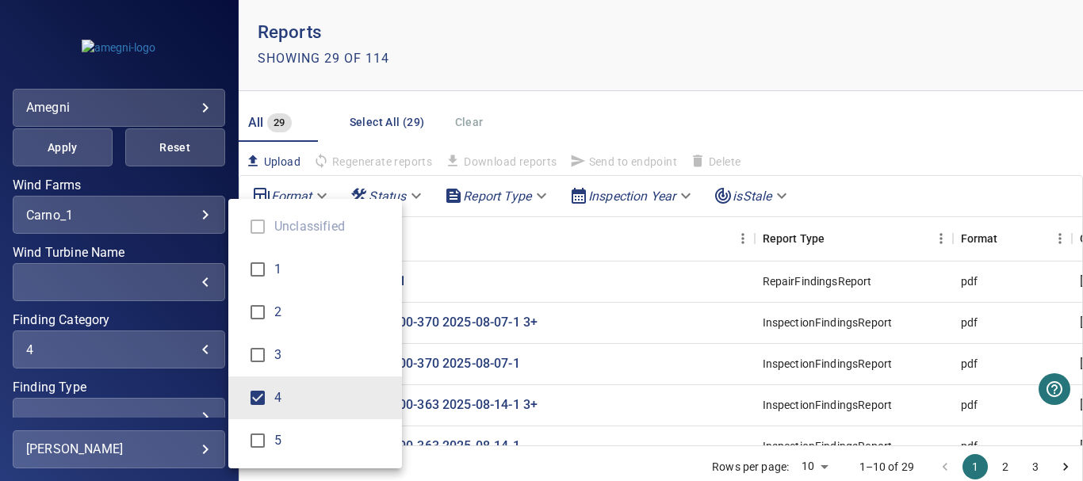
click at [258, 231] on ul "Unclassified 1 2 3 4 5" at bounding box center [315, 334] width 174 height 270
click at [255, 230] on ul "Unclassified 1 2 3 4 5" at bounding box center [315, 334] width 174 height 270
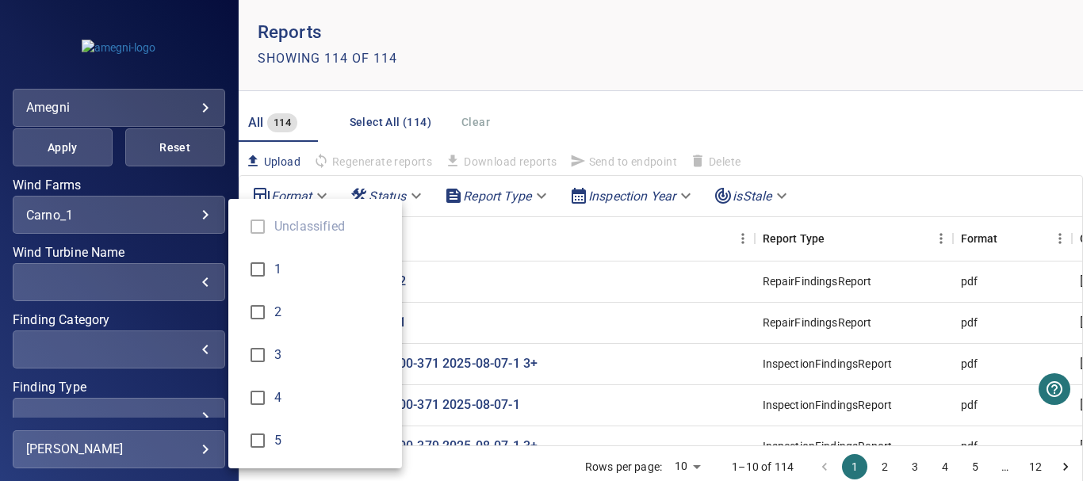
click at [511, 290] on div "Finding Category" at bounding box center [541, 240] width 1083 height 481
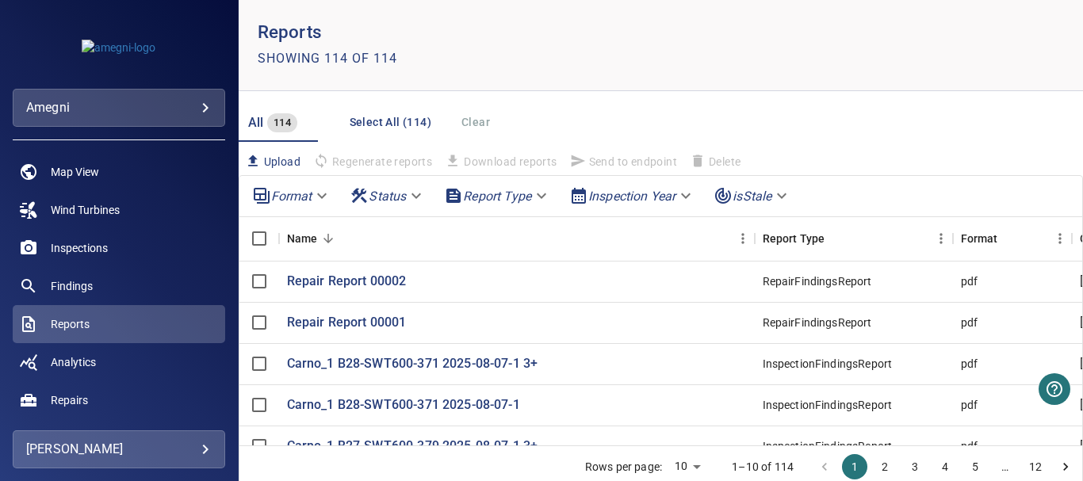
scroll to position [0, 0]
click at [84, 174] on span "Map View" at bounding box center [75, 172] width 48 height 16
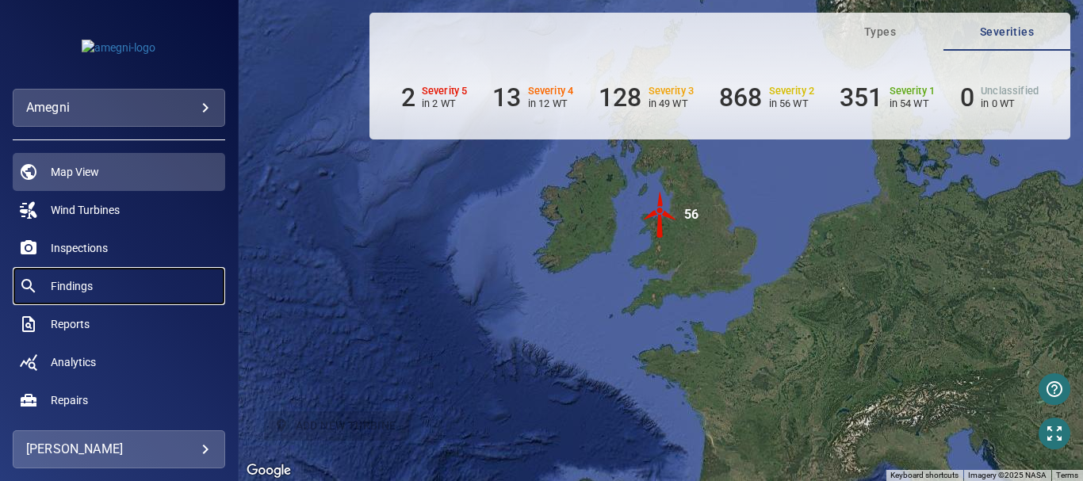
click at [63, 288] on span "Findings" at bounding box center [72, 286] width 42 height 16
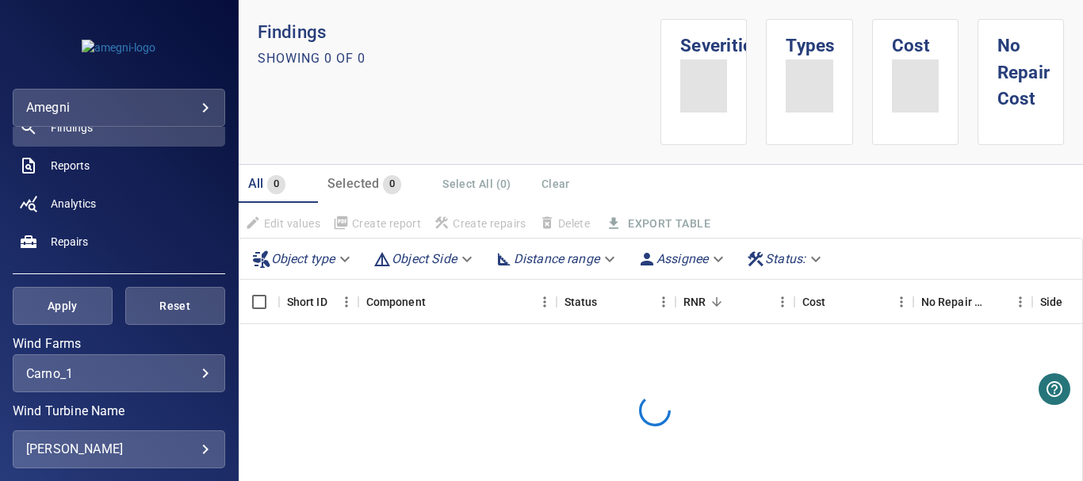
scroll to position [238, 0]
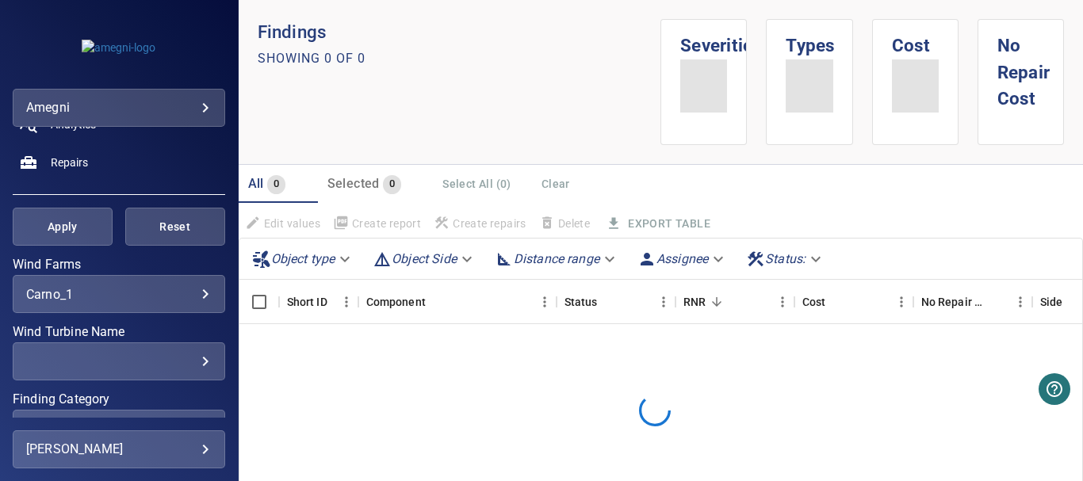
click at [193, 363] on div "​" at bounding box center [119, 362] width 186 height 15
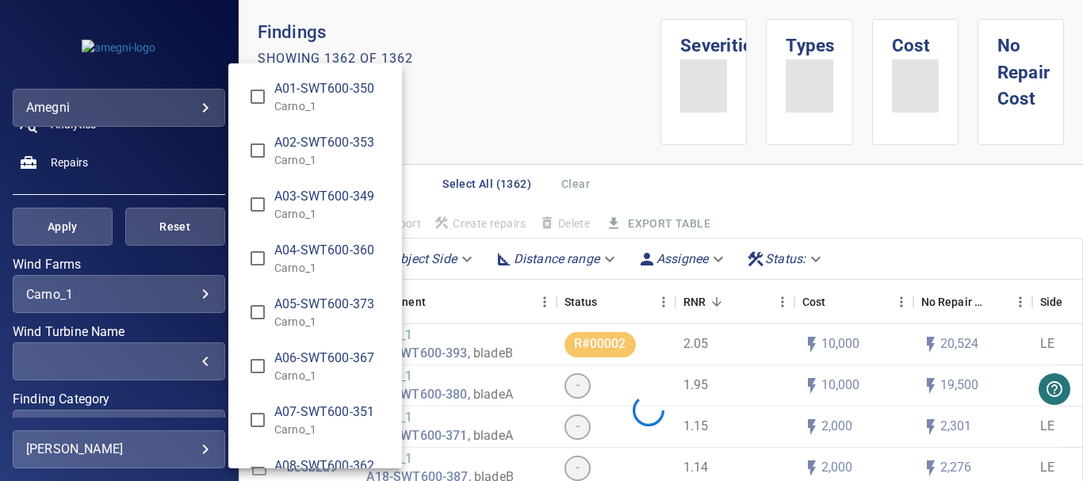
click at [477, 290] on div "Wind Turbine Name" at bounding box center [541, 240] width 1083 height 481
click at [479, 299] on div "A01-SWT600-350 Carno_1 A02-SWT600-353 Carno_1 A03-SWT600-349 Carno_1 A04-SWT600…" at bounding box center [541, 240] width 1083 height 481
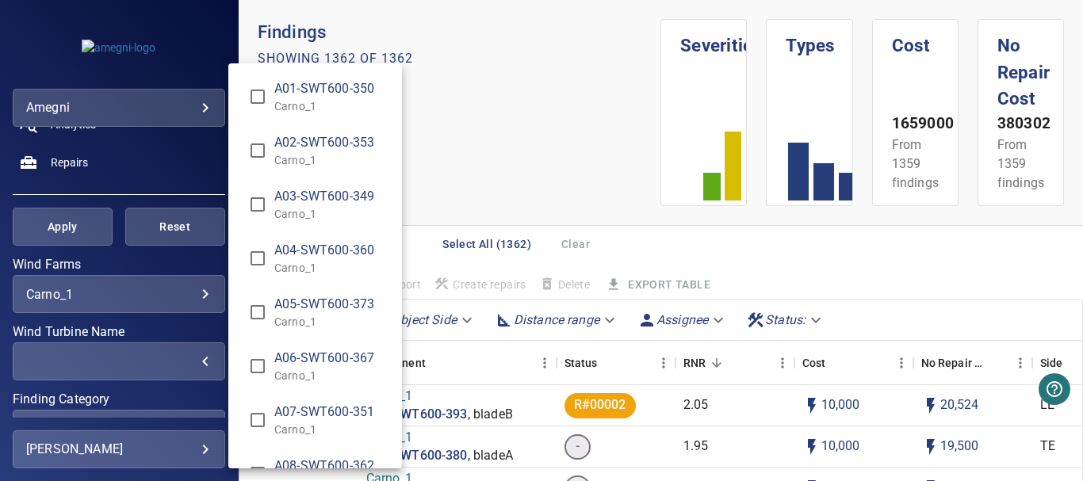
click at [481, 170] on div "Wind Turbine Name" at bounding box center [541, 240] width 1083 height 481
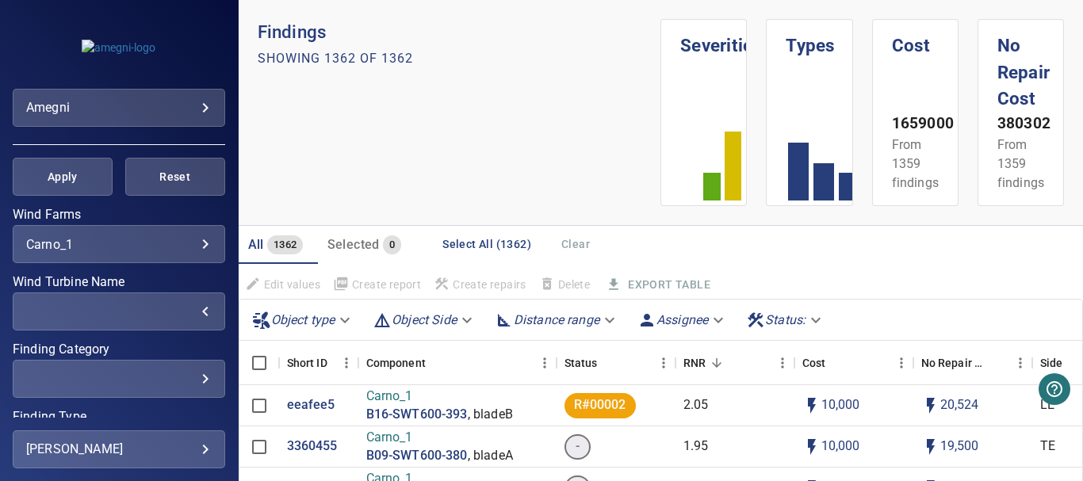
scroll to position [387, 0]
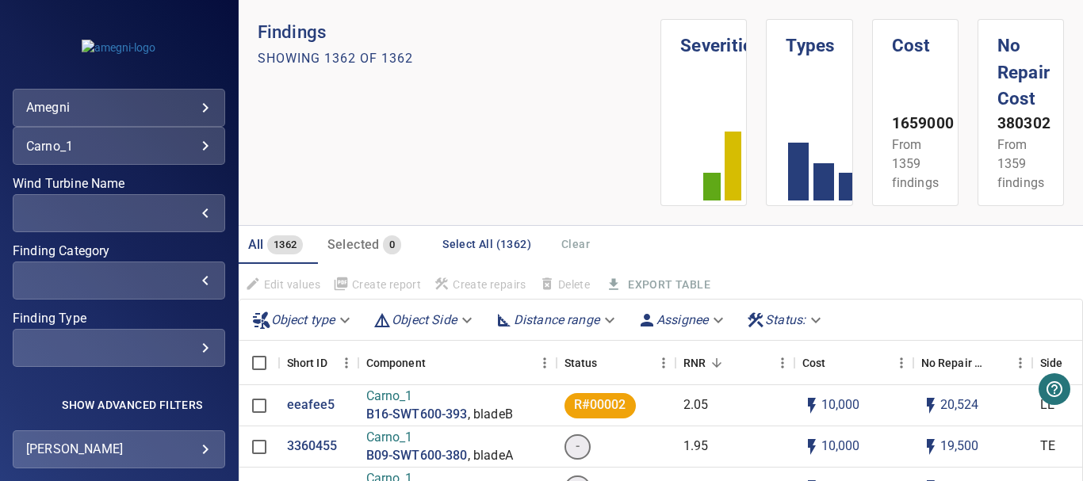
click at [194, 282] on div "​" at bounding box center [119, 281] width 186 height 15
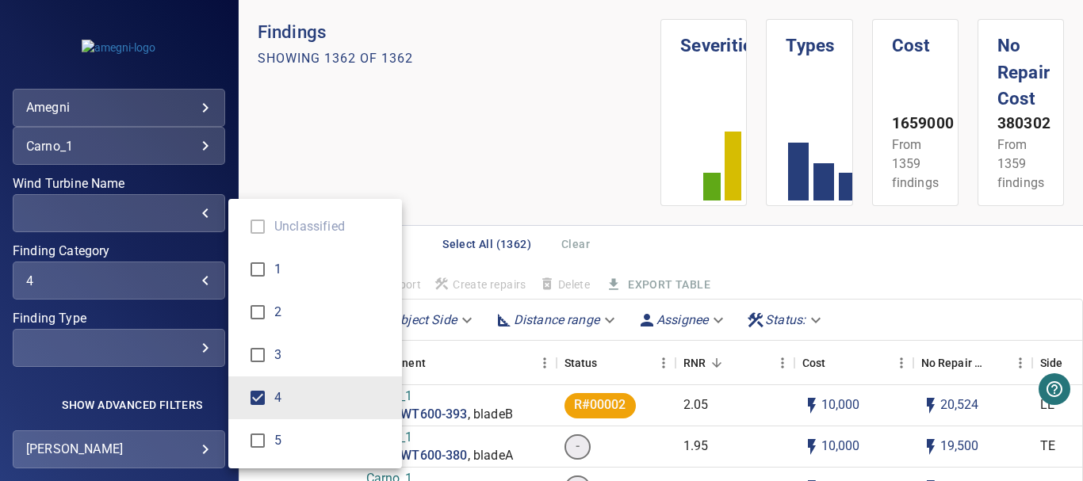
type input "*"
click at [320, 171] on div "Finding Category" at bounding box center [541, 240] width 1083 height 481
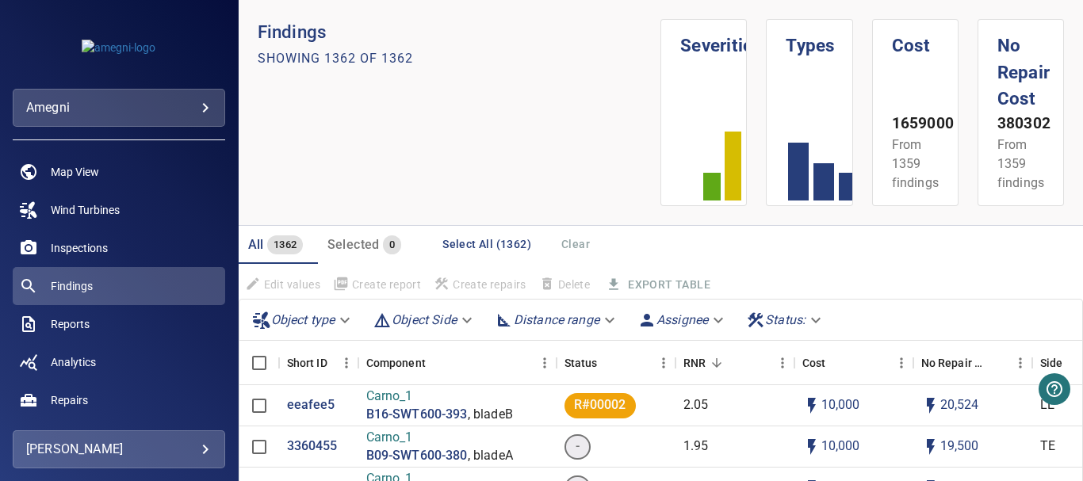
scroll to position [79, 0]
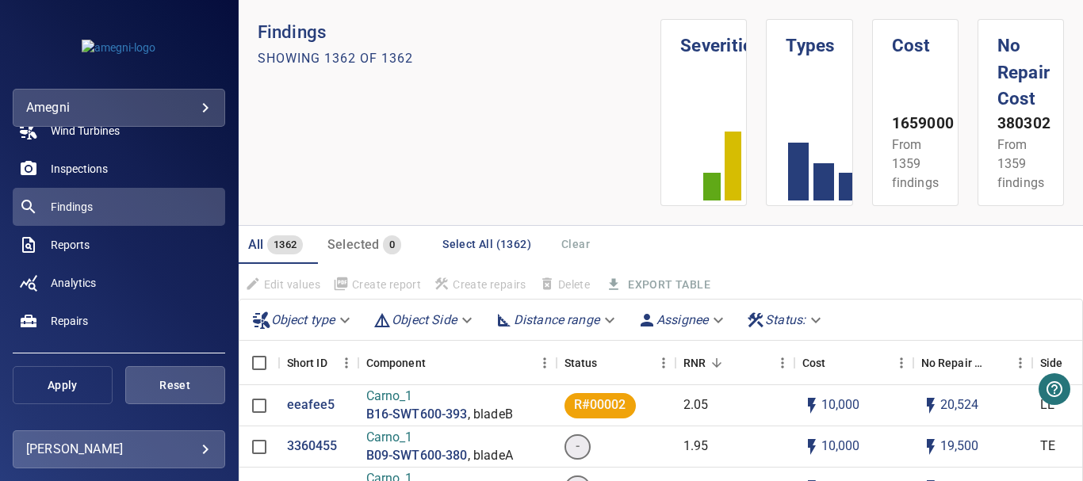
click at [59, 381] on span "Apply" at bounding box center [63, 386] width 60 height 20
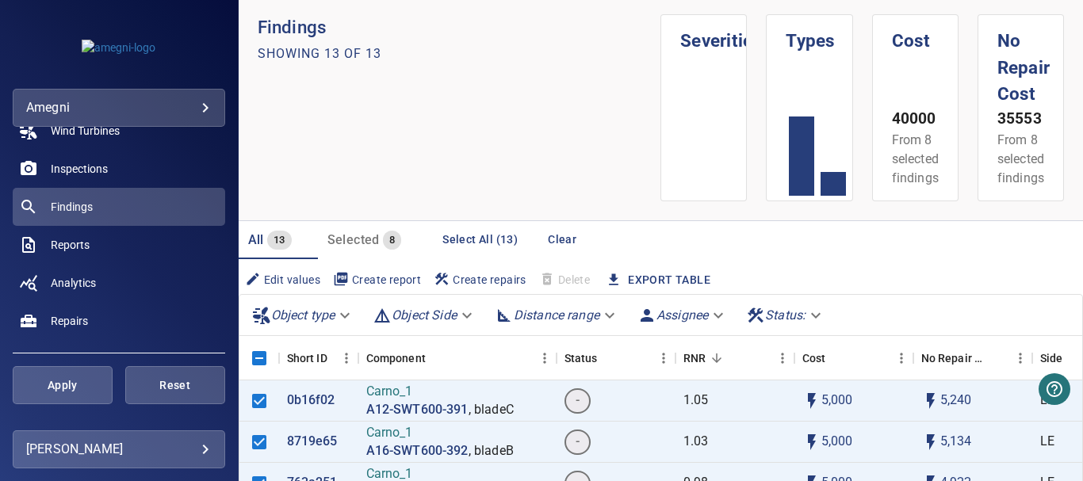
scroll to position [0, 0]
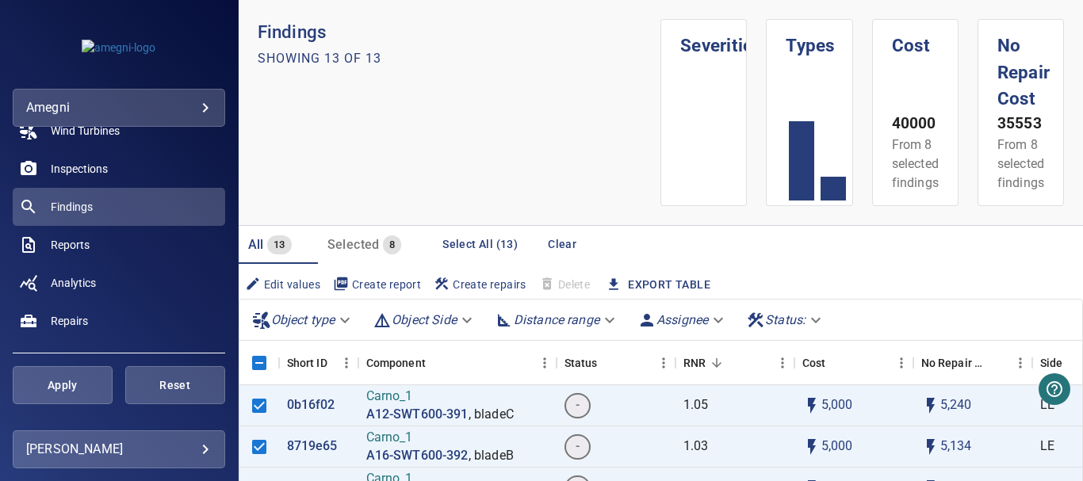
click at [259, 243] on span "All" at bounding box center [256, 244] width 16 height 15
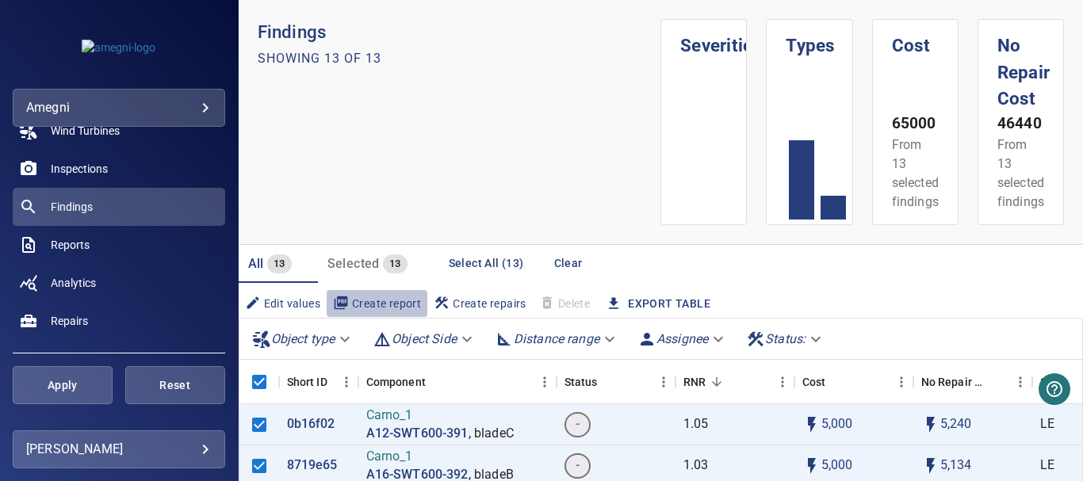
click at [385, 301] on span "Create report" at bounding box center [377, 303] width 88 height 17
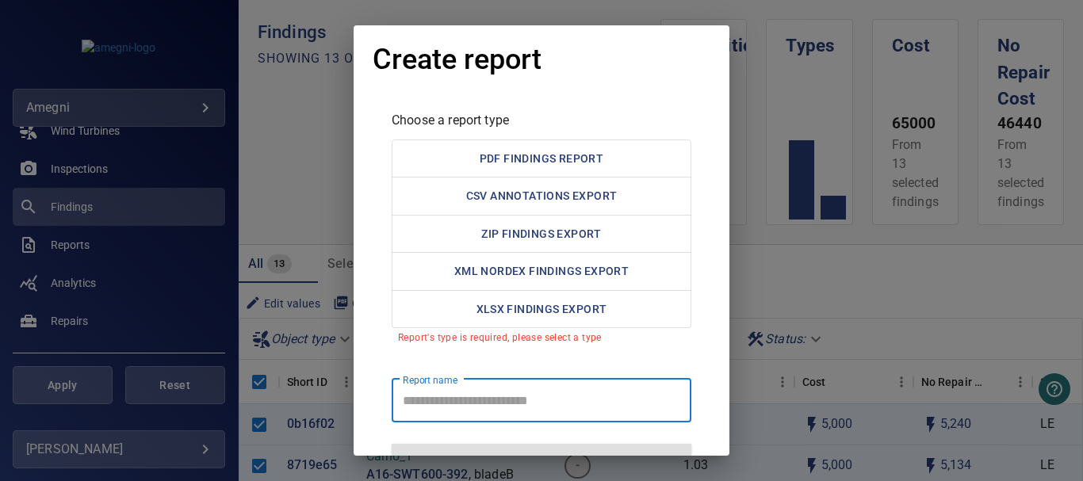
click at [449, 398] on report "Report name" at bounding box center [542, 400] width 300 height 44
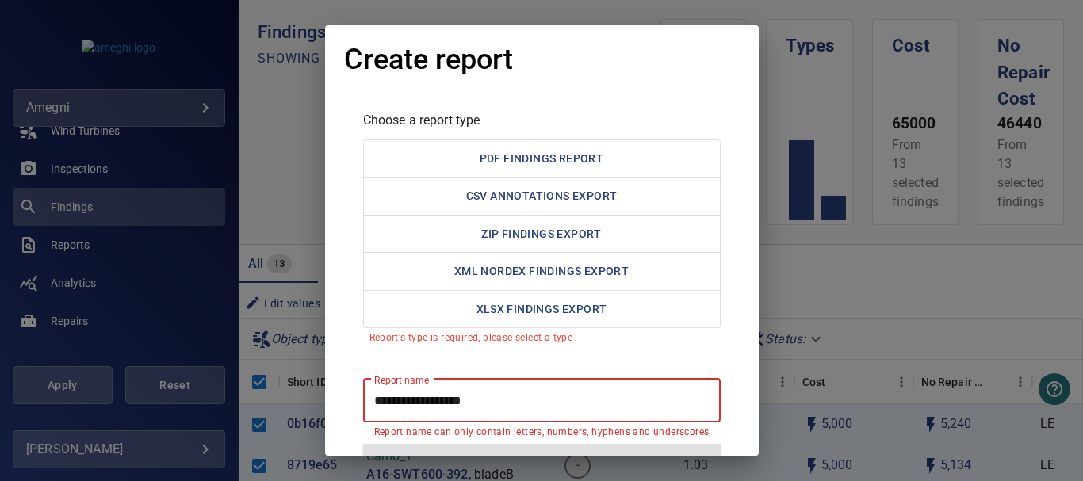
click at [526, 396] on report "**********" at bounding box center [542, 400] width 358 height 44
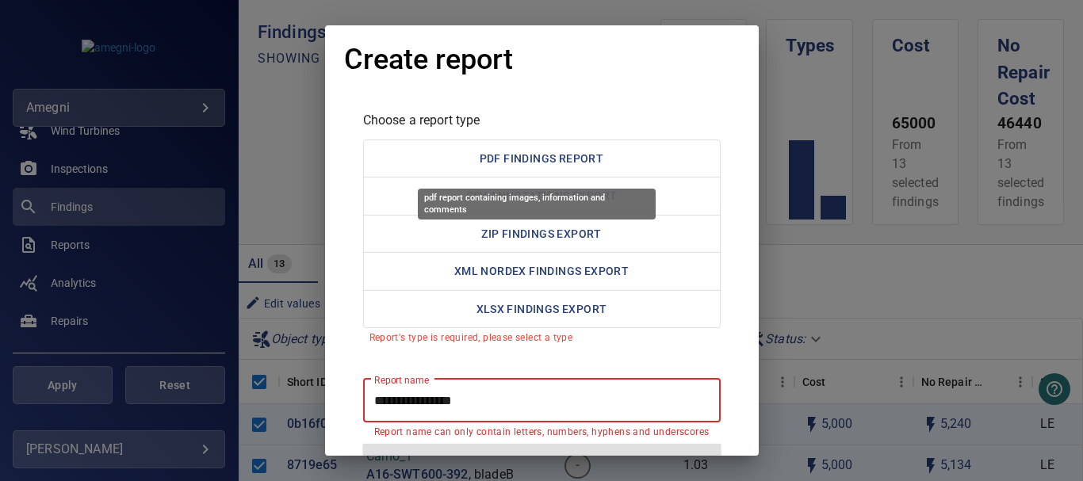
click at [524, 162] on button "PDF Findings Report" at bounding box center [542, 159] width 358 height 39
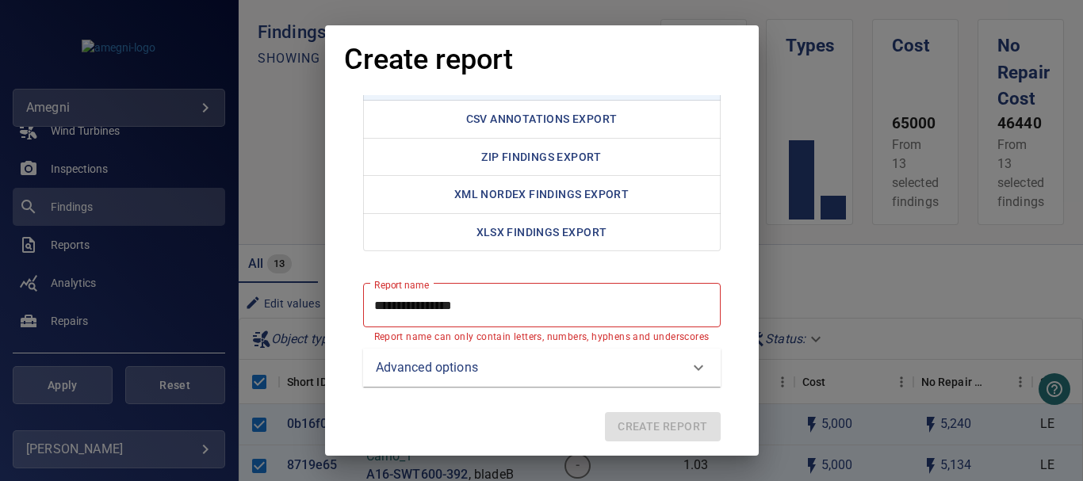
scroll to position [79, 0]
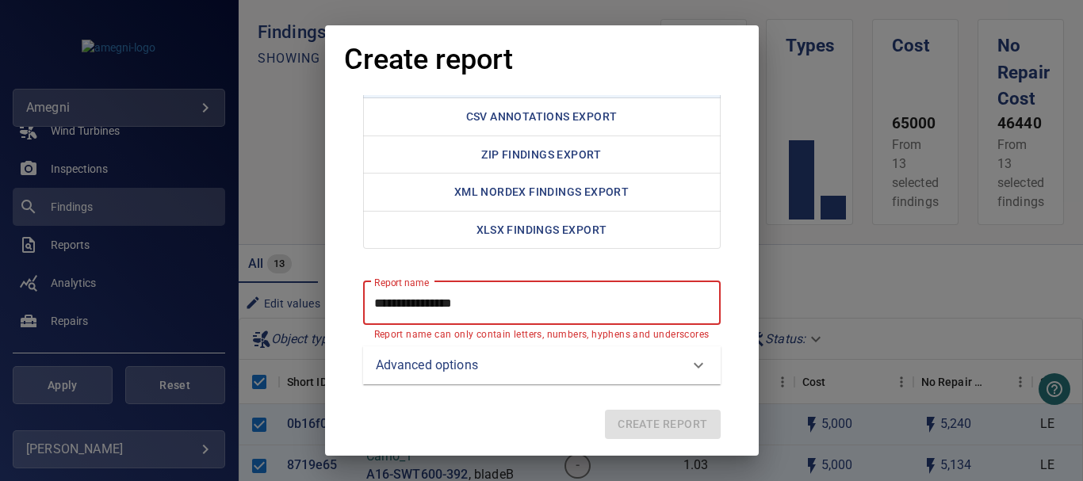
click at [473, 305] on report "**********" at bounding box center [542, 303] width 358 height 44
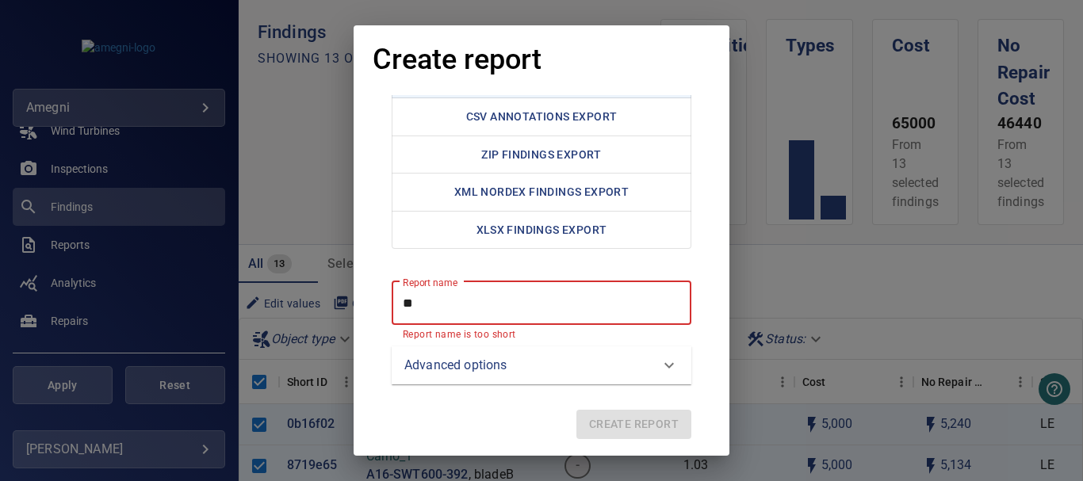
type report "*"
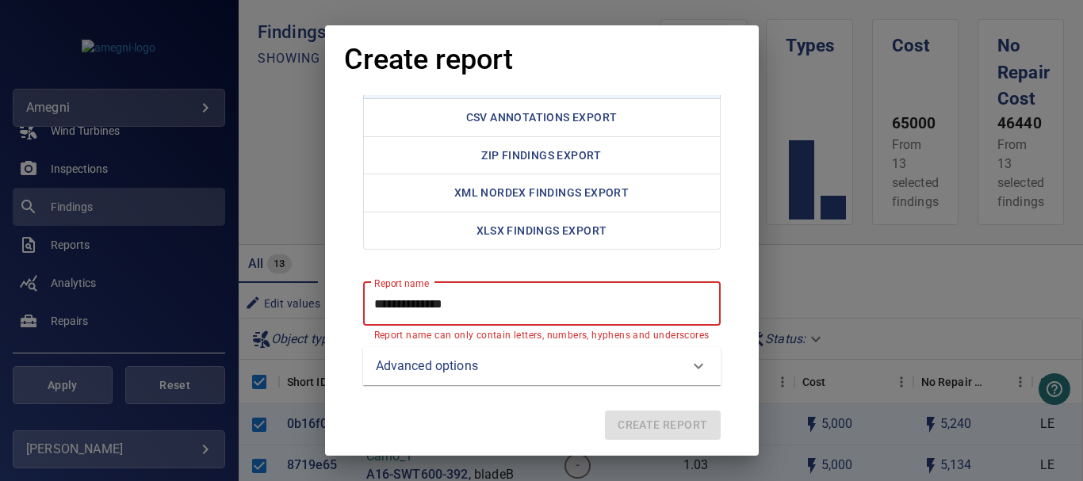
scroll to position [82, 0]
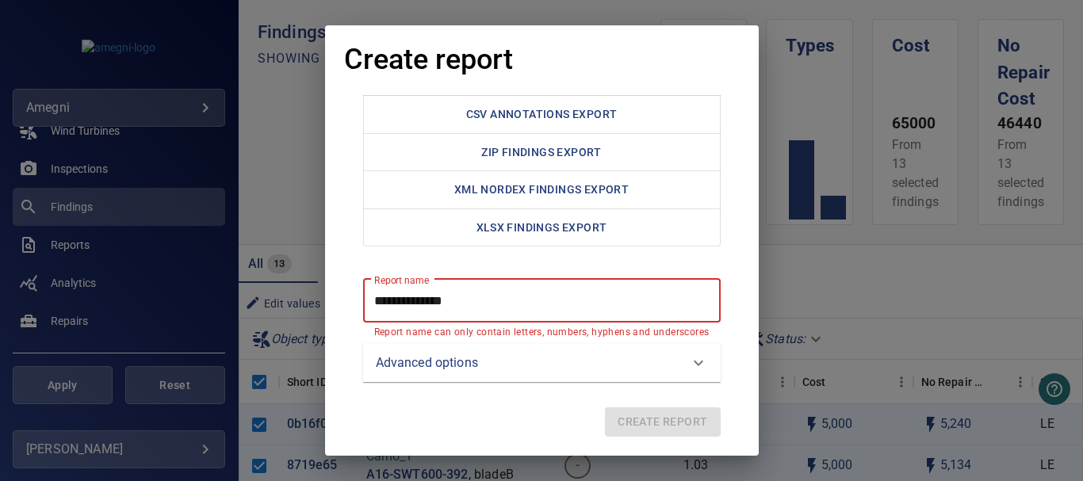
click at [468, 311] on report "**********" at bounding box center [542, 300] width 358 height 44
click at [468, 305] on report "**********" at bounding box center [542, 300] width 358 height 44
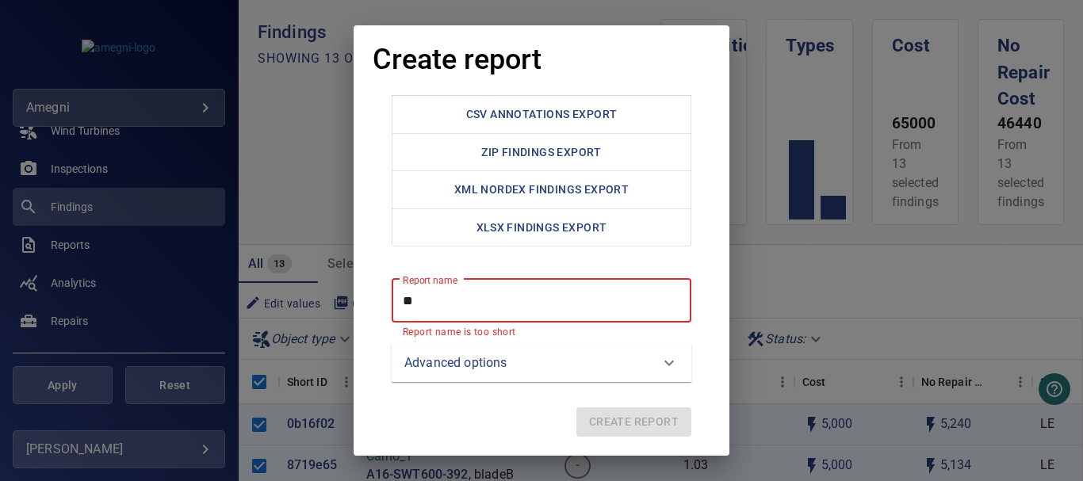
type report "*"
drag, startPoint x: 520, startPoint y: 285, endPoint x: 513, endPoint y: 309, distance: 24.8
click at [522, 282] on report "Report name" at bounding box center [542, 300] width 300 height 44
click at [491, 382] on div "Choose a report type PDF Findings Report CSV Annotations Export ZIP Findings Ex…" at bounding box center [542, 210] width 338 height 394
click at [455, 301] on report "Report name" at bounding box center [542, 300] width 300 height 44
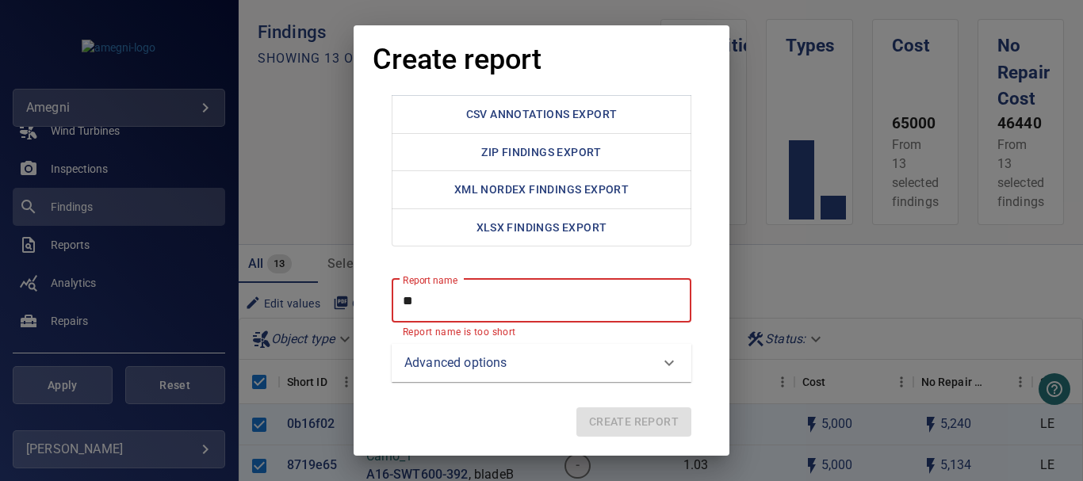
type report "*"
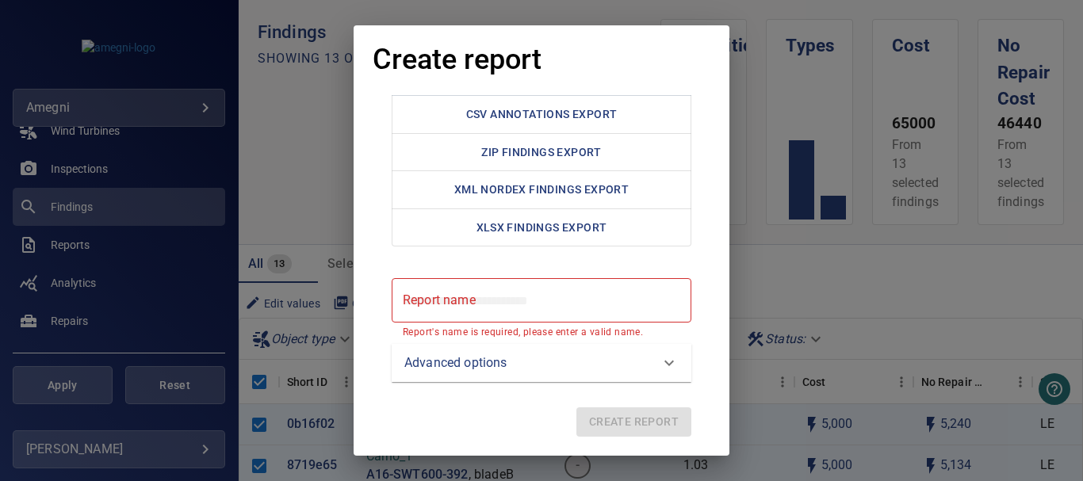
drag, startPoint x: 828, startPoint y: 284, endPoint x: 723, endPoint y: 430, distance: 179.6
click at [827, 284] on div "Create report Choose a report type PDF Findings Report CSV Annotations Export Z…" at bounding box center [541, 240] width 1083 height 481
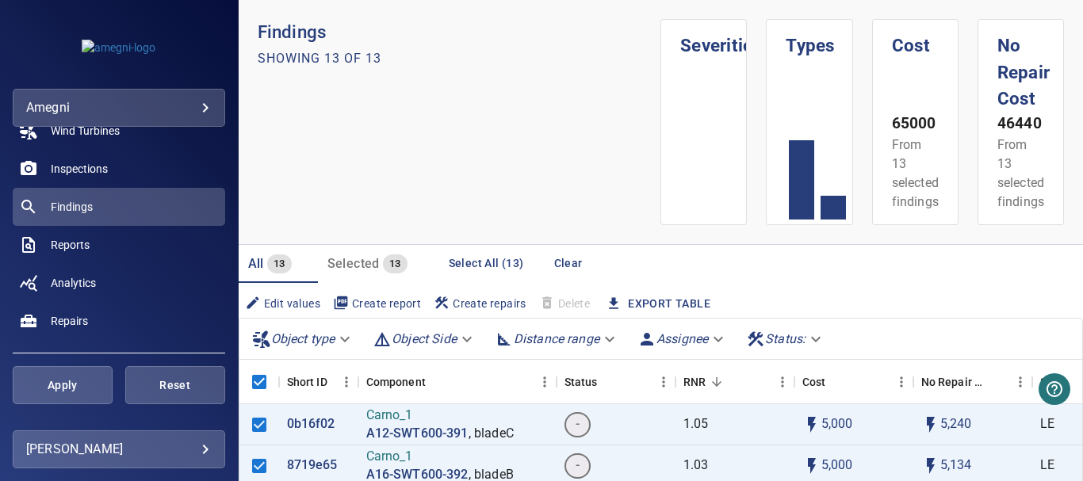
click at [374, 301] on span "Create report" at bounding box center [377, 303] width 88 height 17
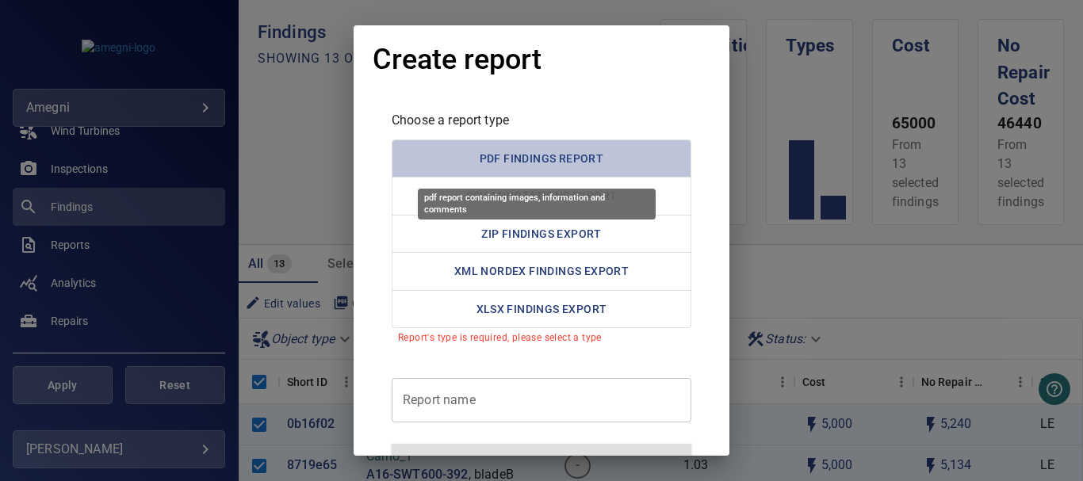
click at [516, 149] on button "PDF Findings Report" at bounding box center [542, 159] width 300 height 39
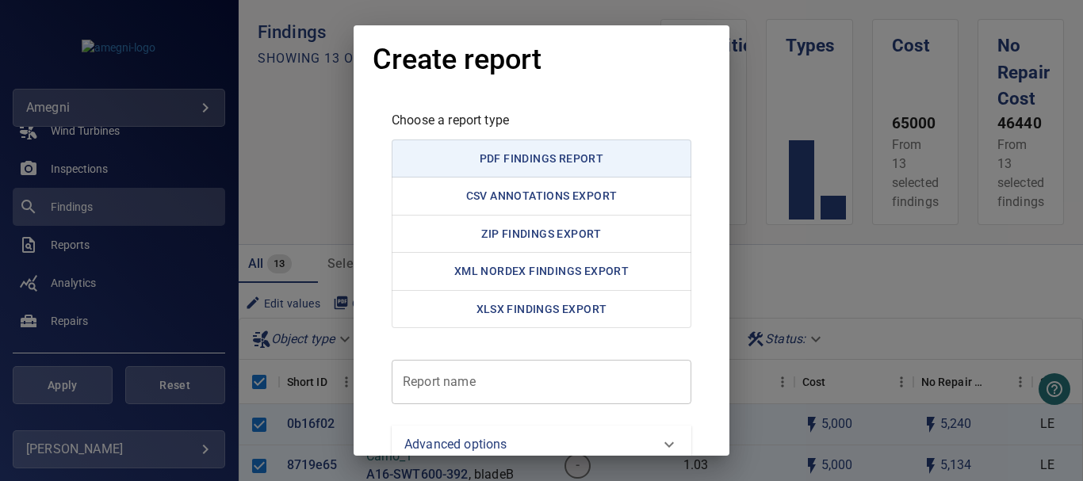
click at [444, 392] on report "Report name" at bounding box center [542, 382] width 300 height 44
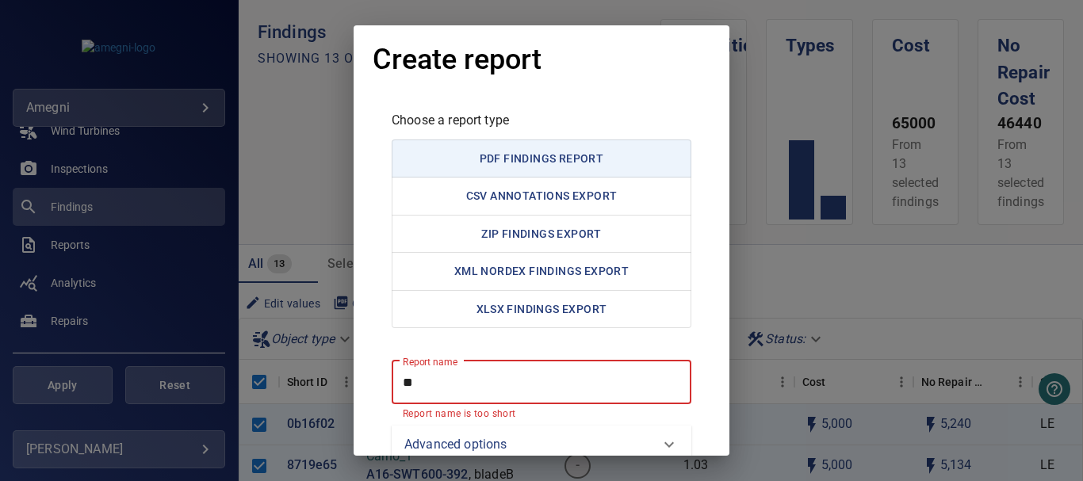
type report "*"
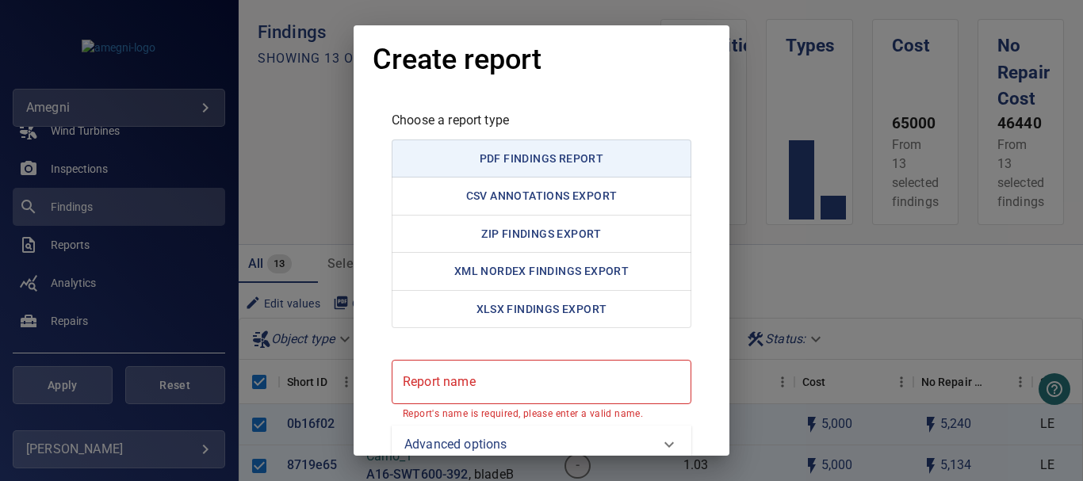
click at [860, 277] on div "Create report Choose a report type PDF Findings Report CSV Annotations Export Z…" at bounding box center [541, 240] width 1083 height 481
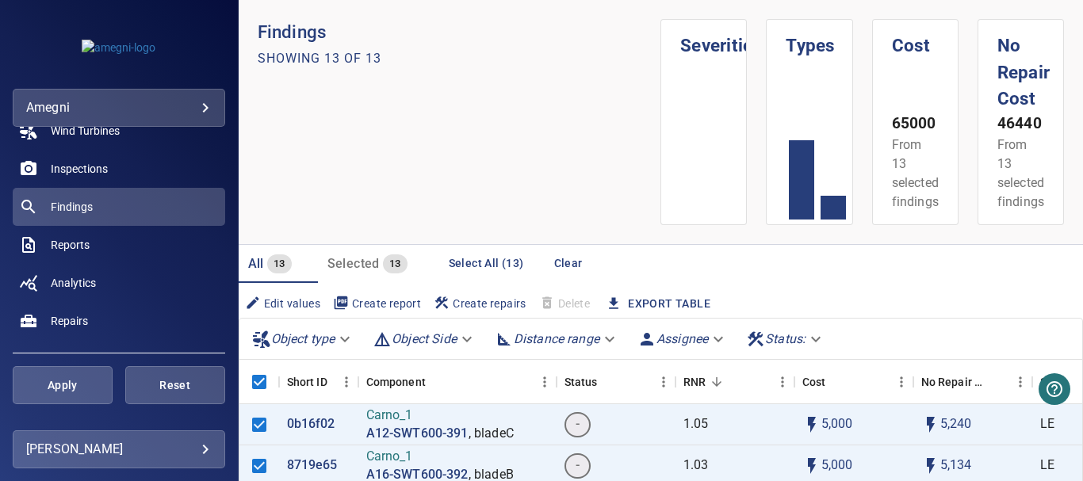
click at [384, 297] on span "Create report" at bounding box center [377, 303] width 88 height 17
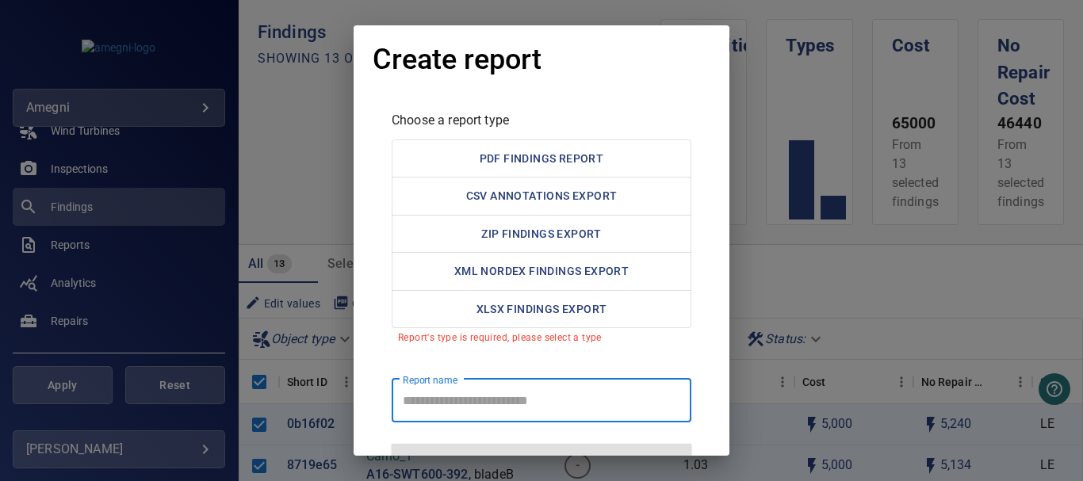
click at [427, 399] on report "Report name" at bounding box center [542, 400] width 300 height 44
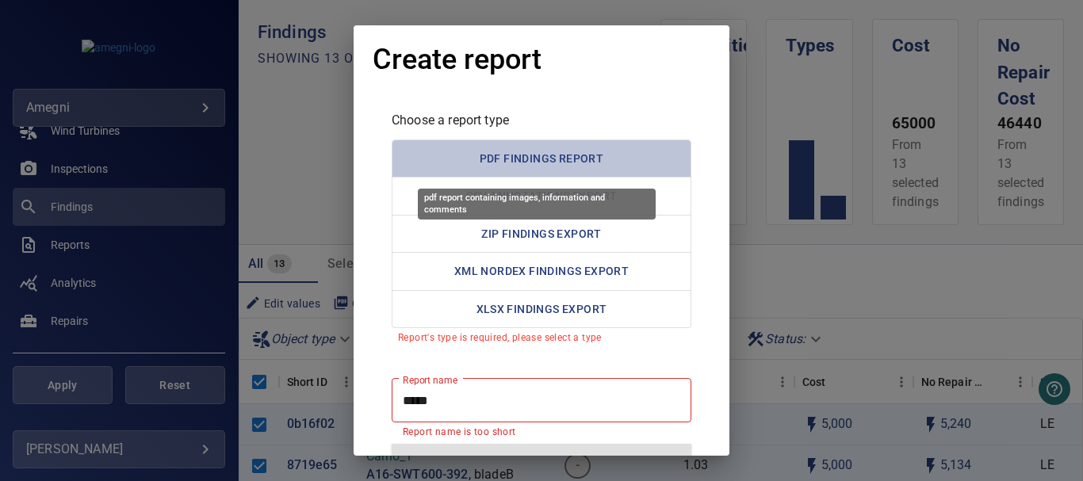
click at [560, 150] on button "PDF Findings Report" at bounding box center [542, 159] width 300 height 39
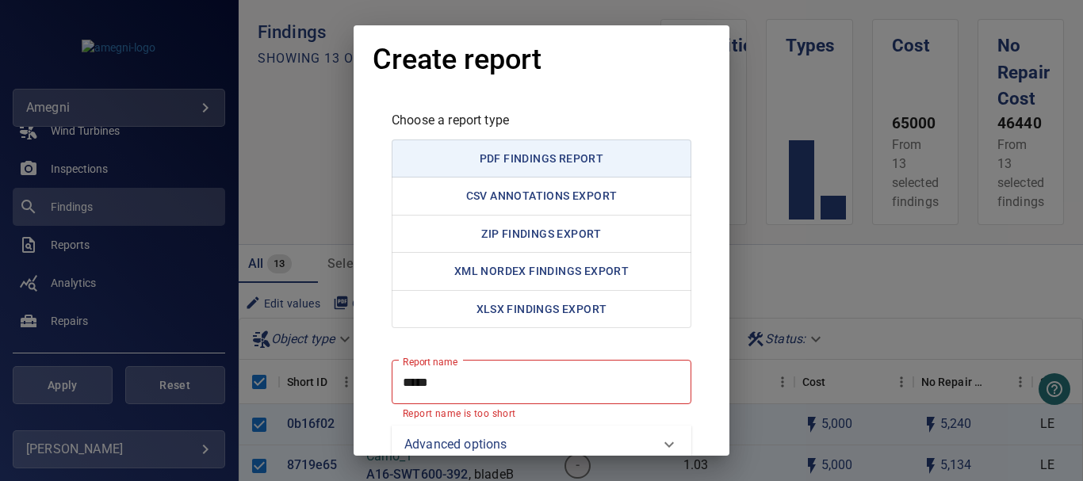
click at [463, 392] on report "*****" at bounding box center [542, 382] width 300 height 44
type report "*"
click at [463, 394] on report "*****" at bounding box center [542, 382] width 300 height 44
type report "*****"
click at [758, 381] on div "Create report Choose a report type PDF Findings Report CSV Annotations Export Z…" at bounding box center [541, 240] width 1083 height 481
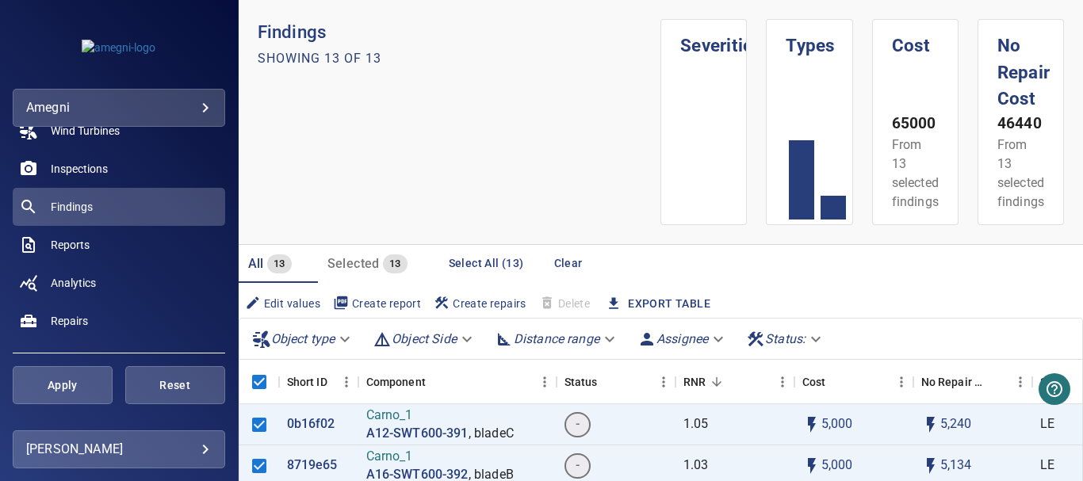
click at [364, 302] on span "Create report" at bounding box center [377, 303] width 88 height 17
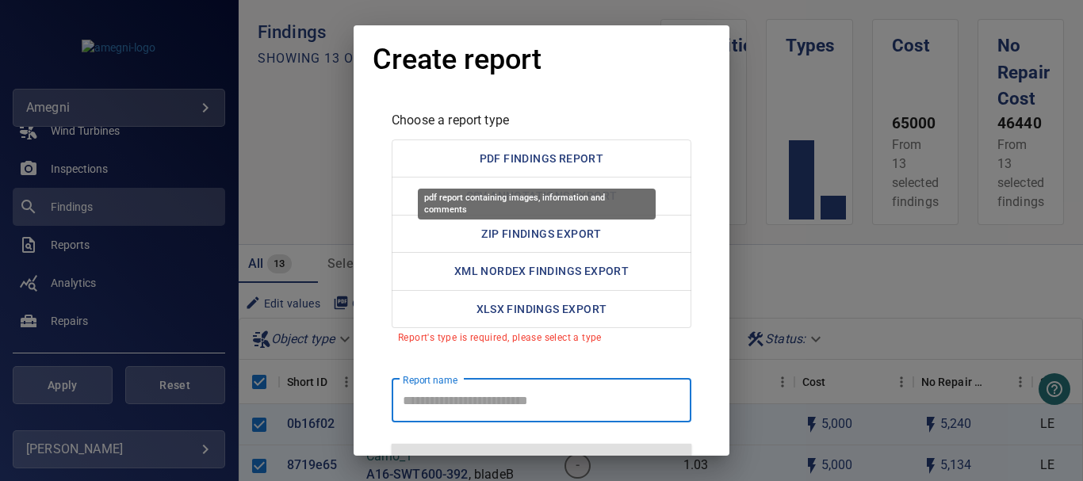
click at [497, 153] on button "PDF Findings Report" at bounding box center [542, 159] width 300 height 39
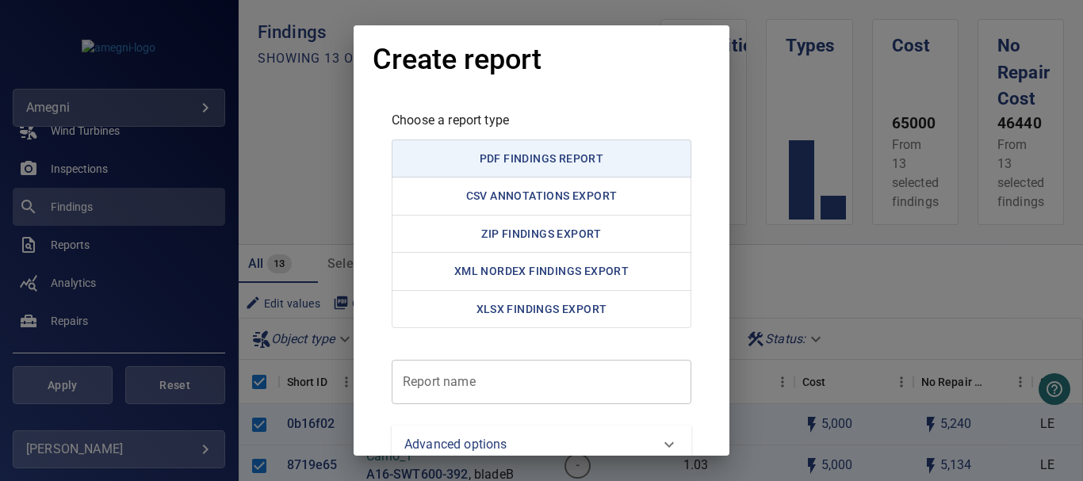
click at [439, 389] on report "Report name" at bounding box center [542, 382] width 300 height 44
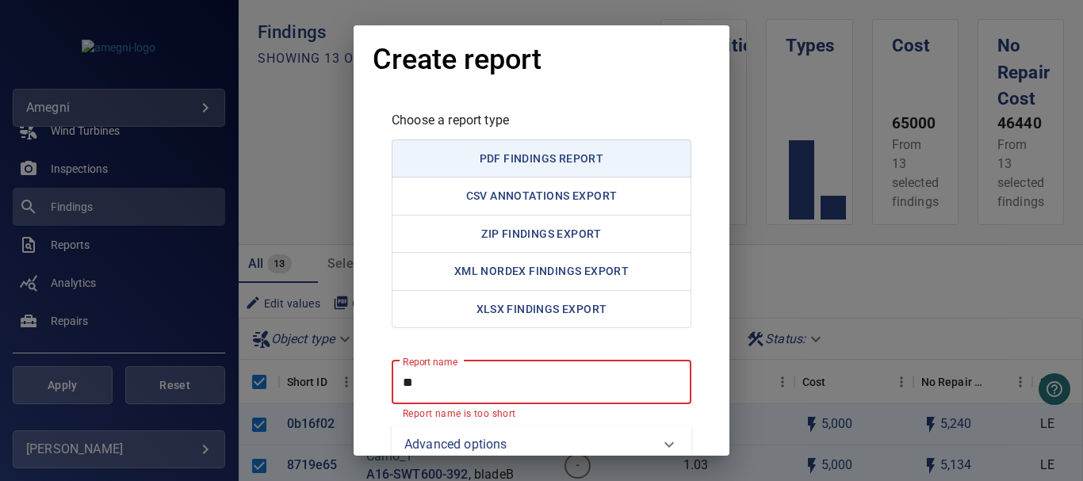
type report "*"
click at [822, 274] on div "Create report Choose a report type PDF Findings Report CSV Annotations Export Z…" at bounding box center [541, 240] width 1083 height 481
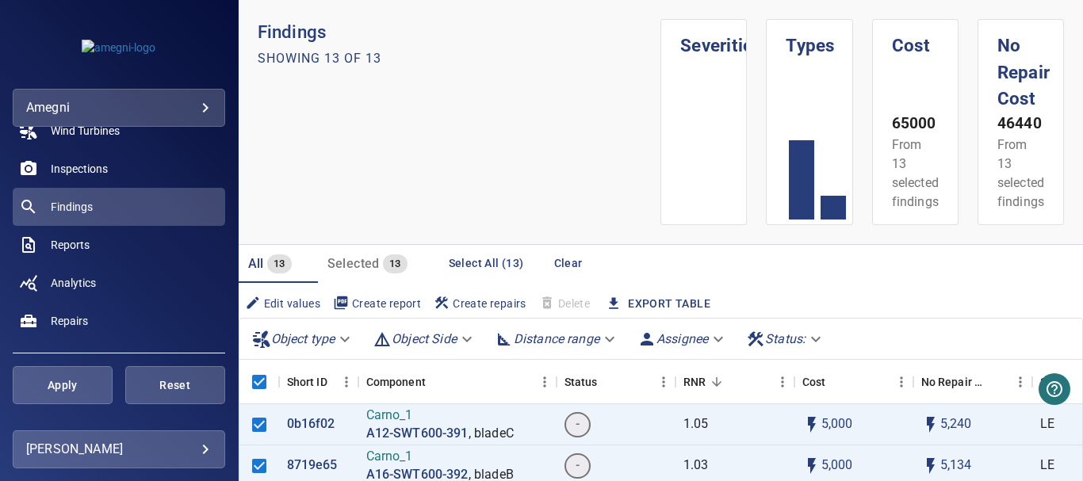
click at [378, 305] on span "Create report" at bounding box center [377, 303] width 88 height 17
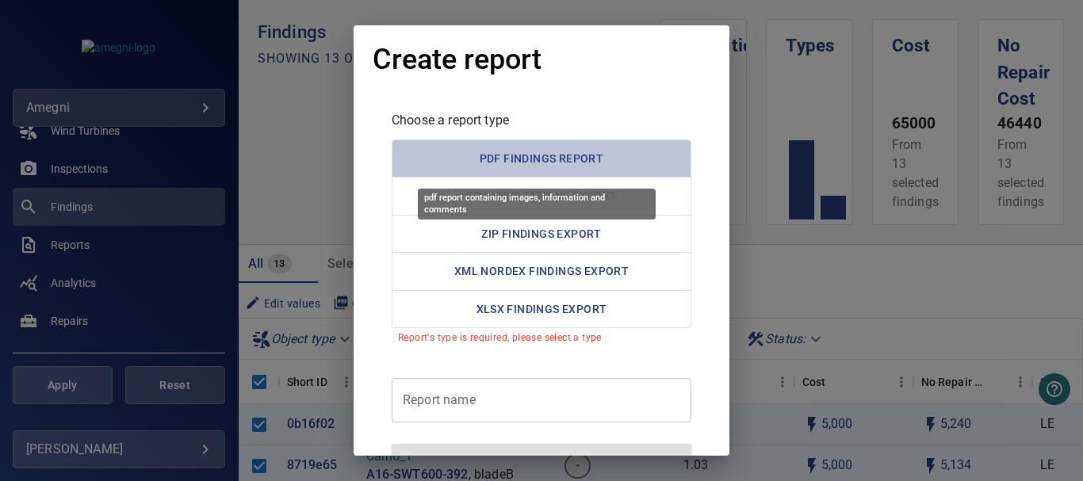
click at [516, 162] on button "PDF Findings Report" at bounding box center [542, 159] width 300 height 39
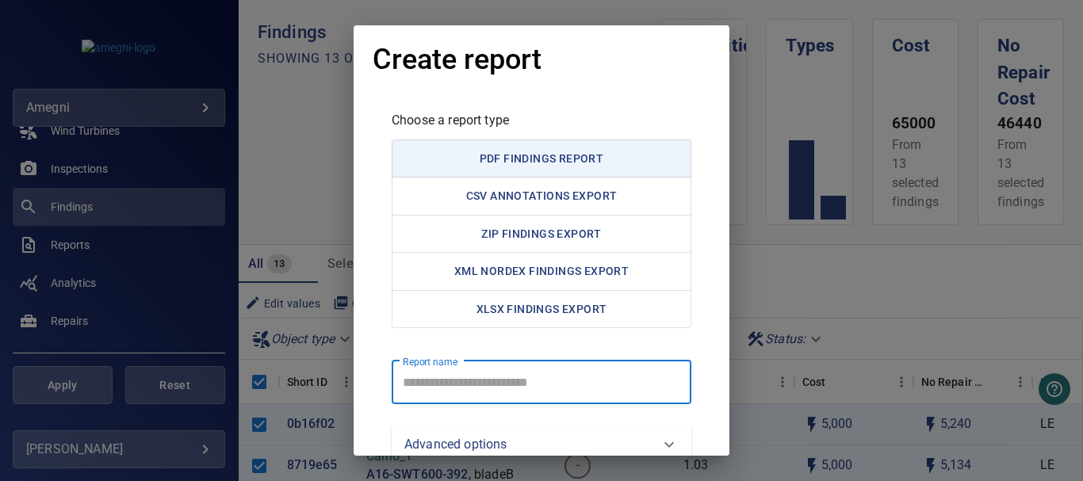
click at [457, 386] on report "Report name" at bounding box center [542, 382] width 300 height 44
type report "*"
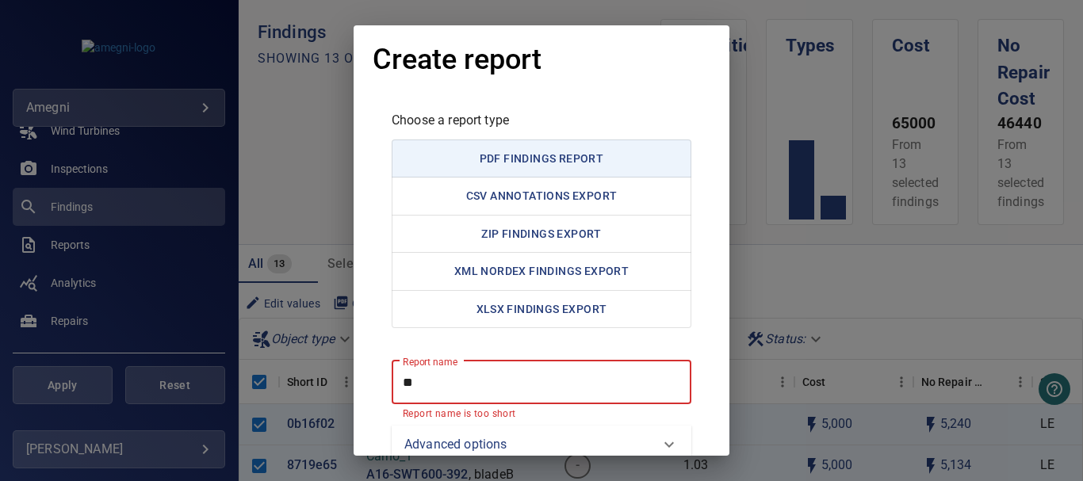
type report "*"
click at [864, 277] on div "Create report Choose a report type PDF Findings Report CSV Annotations Export Z…" at bounding box center [541, 240] width 1083 height 481
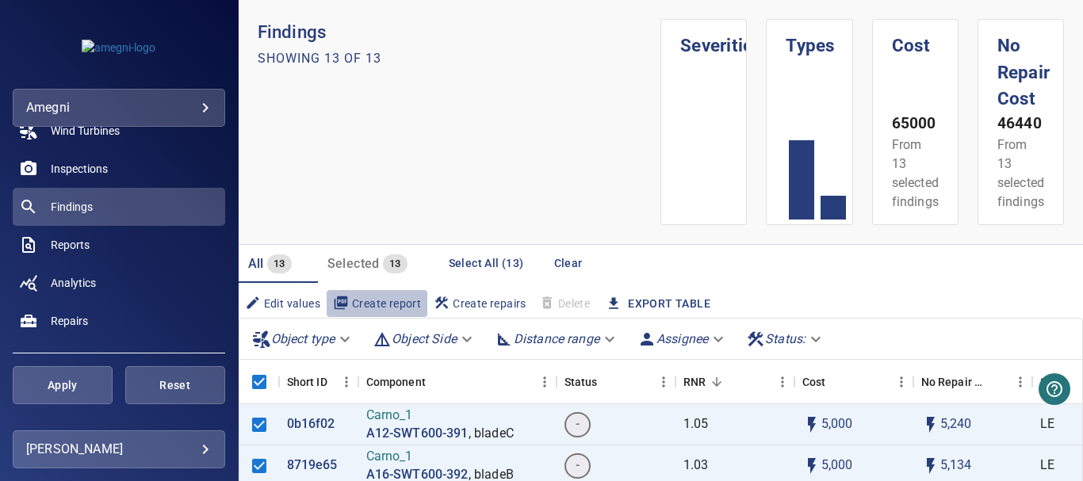
click at [379, 305] on span "Create report" at bounding box center [377, 303] width 88 height 17
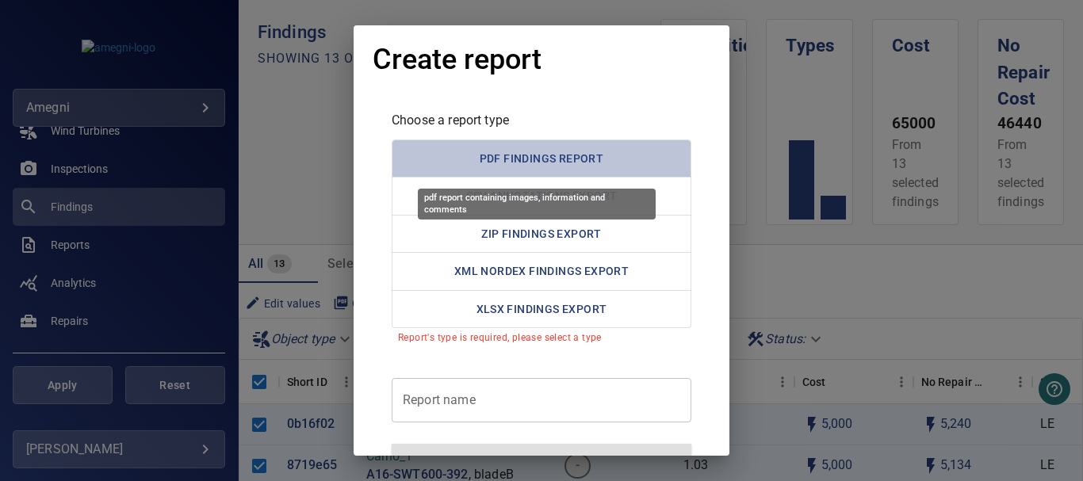
click at [519, 160] on button "PDF Findings Report" at bounding box center [542, 159] width 300 height 39
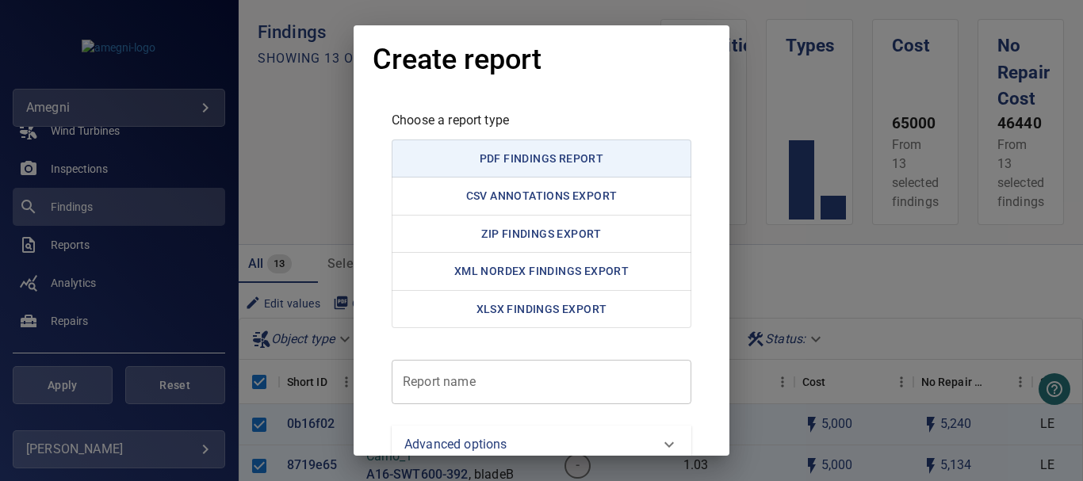
click at [438, 377] on div "Report name Report name ​" at bounding box center [542, 391] width 300 height 63
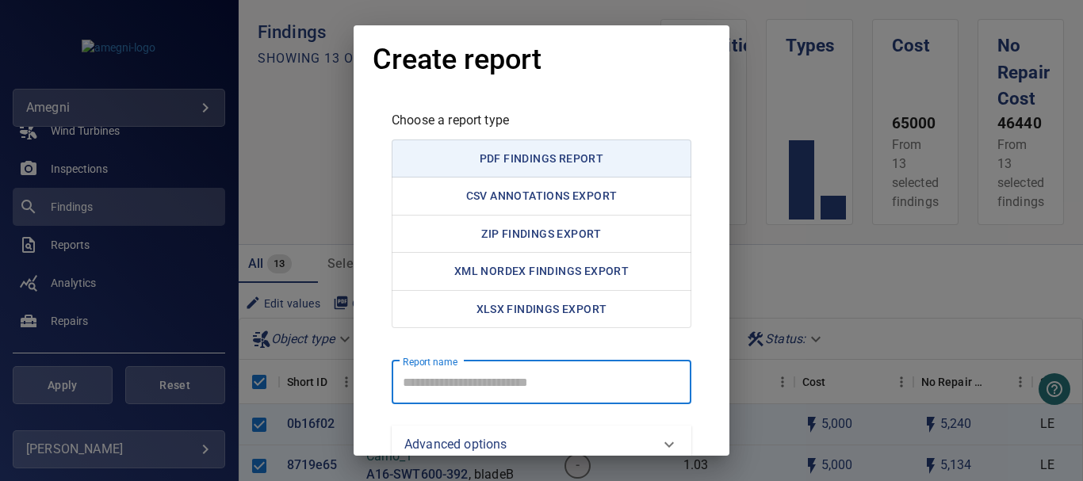
type report "*"
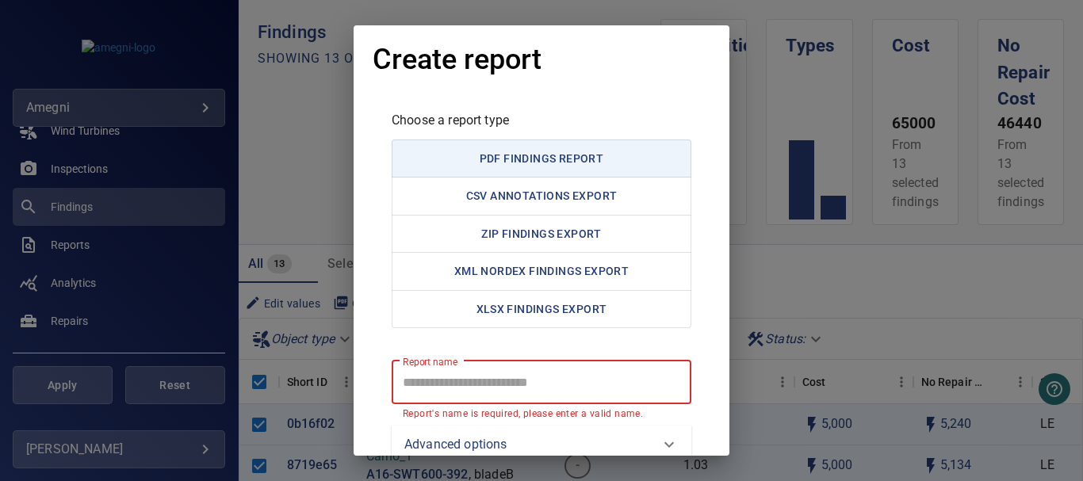
type report "*"
click at [439, 372] on report "Report name" at bounding box center [542, 382] width 300 height 44
type report "*****"
click at [753, 213] on div "Create report Choose a report type PDF Findings Report CSV Annotations Export Z…" at bounding box center [541, 240] width 1083 height 481
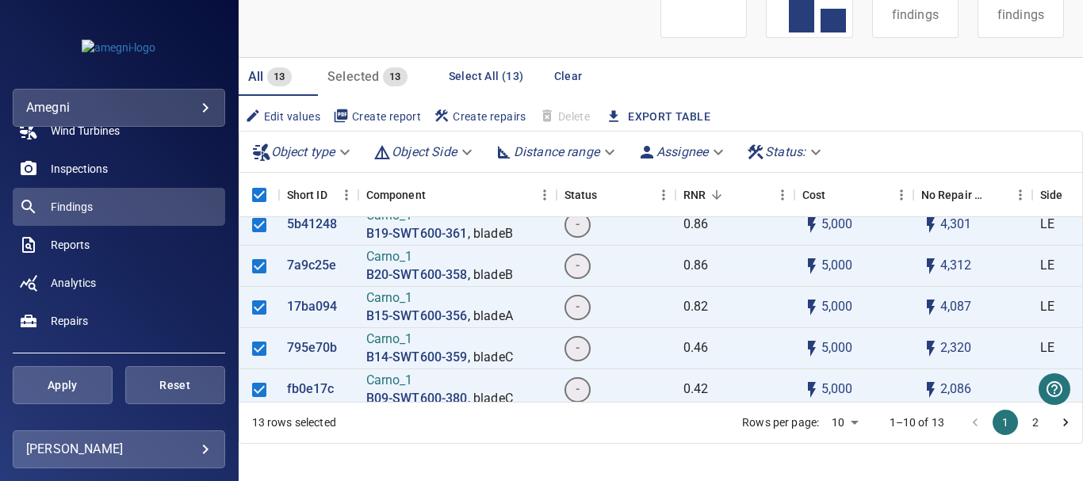
scroll to position [201, 0]
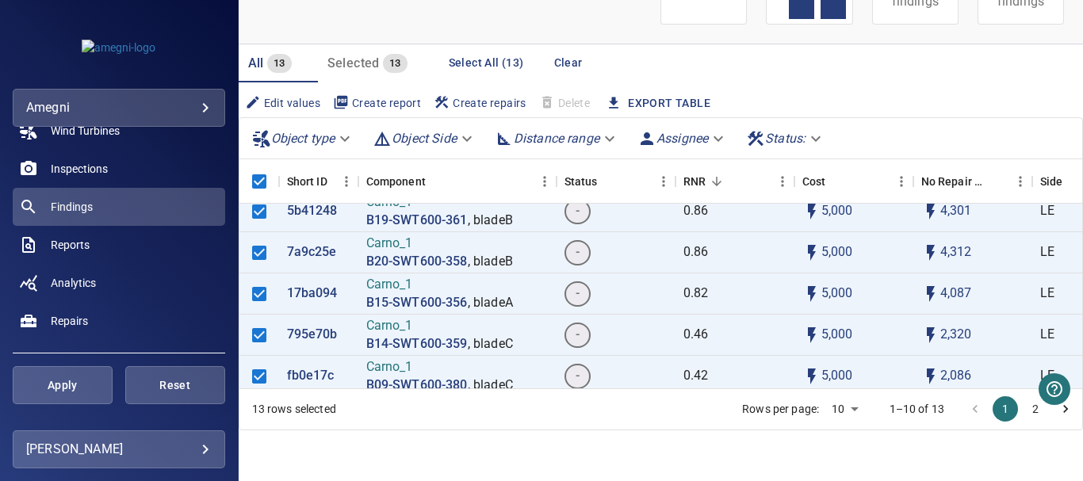
click at [1023, 411] on button "2" at bounding box center [1035, 409] width 25 height 25
click at [1054, 409] on li "pagination navigation" at bounding box center [1066, 409] width 30 height 25
click at [973, 410] on icon "Go to previous page" at bounding box center [975, 409] width 5 height 8
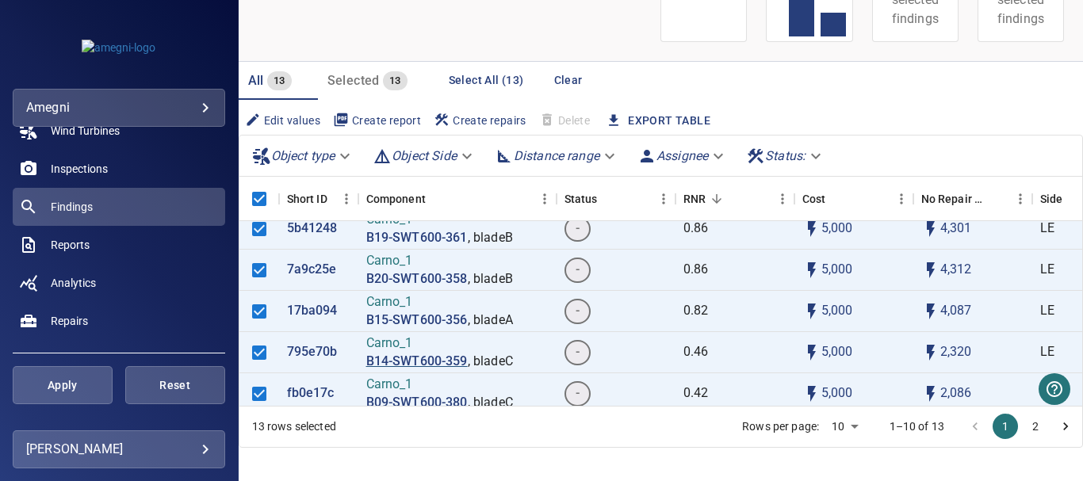
scroll to position [200, 0]
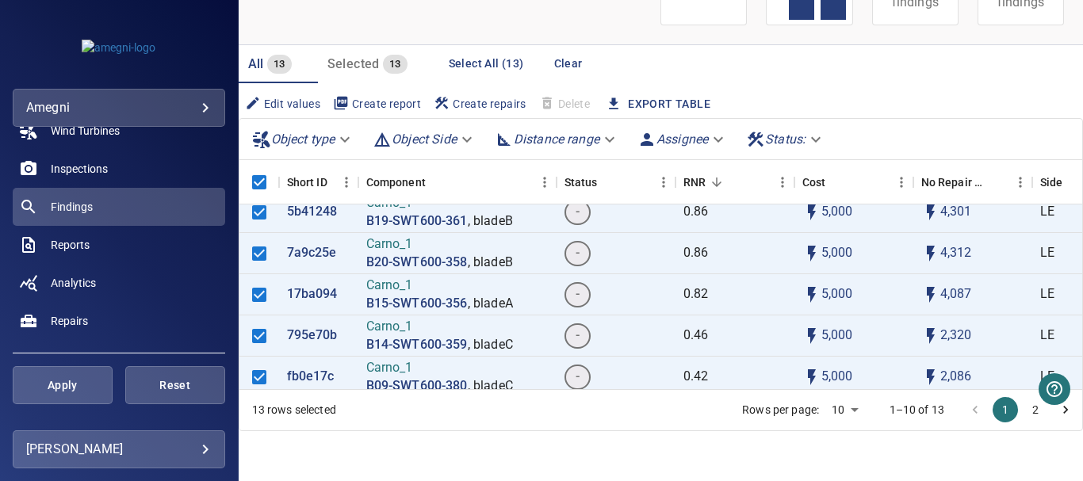
click at [1058, 410] on icon "Go to next page" at bounding box center [1066, 410] width 16 height 16
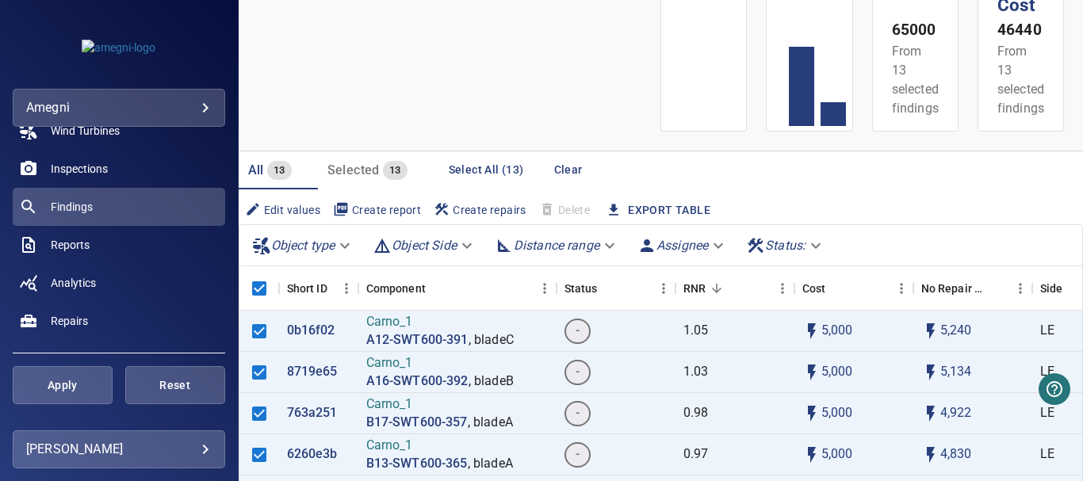
scroll to position [0, 0]
